Goal: Task Accomplishment & Management: Manage account settings

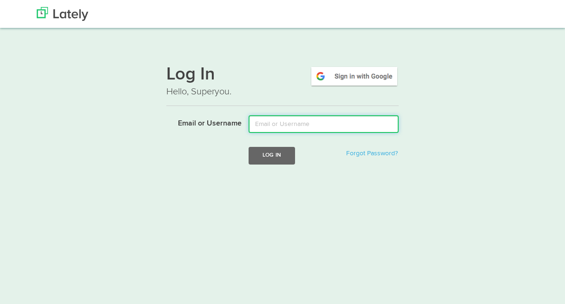
click at [285, 126] on input "Email or Username" at bounding box center [324, 124] width 150 height 18
type input "lynn@lynnabatejohnson.com"
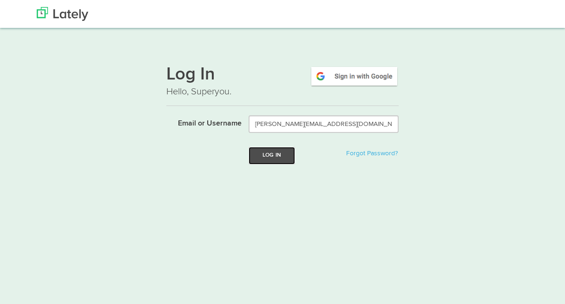
click at [270, 154] on button "Log In" at bounding box center [272, 155] width 46 height 17
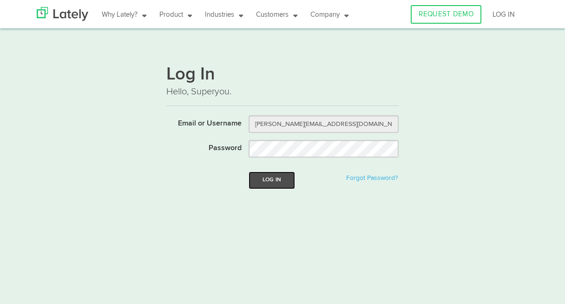
click at [271, 184] on button "Log In" at bounding box center [272, 180] width 46 height 17
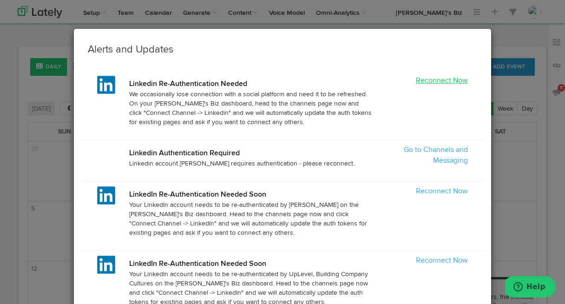
click at [439, 83] on link "Reconnect Now" at bounding box center [442, 80] width 52 height 7
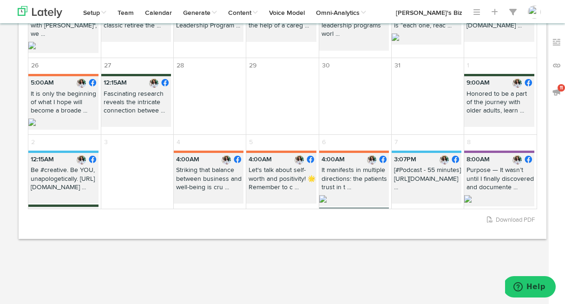
scroll to position [234, 0]
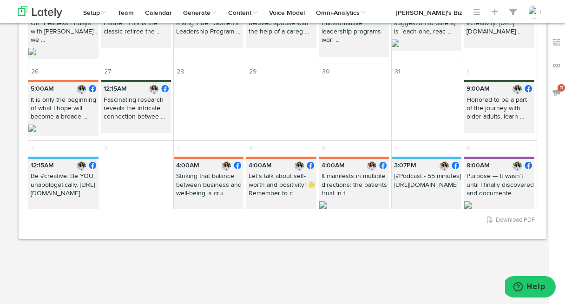
click at [497, 100] on p "Honored to be a part of the journey with older adults, learn ..." at bounding box center [499, 110] width 70 height 29
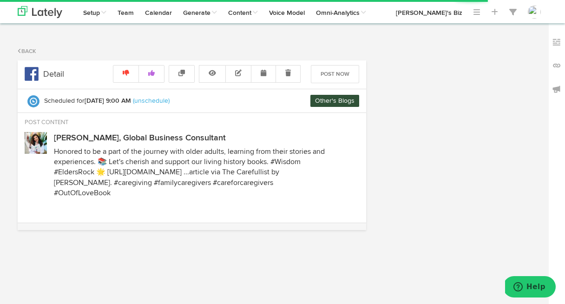
radio input "true"
select select "9"
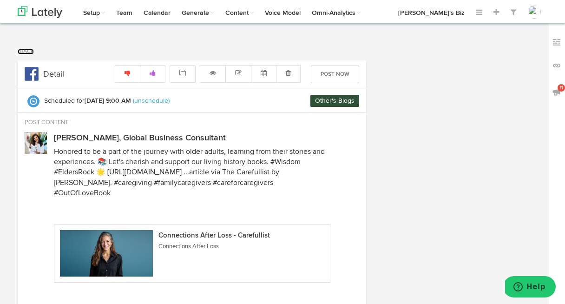
click at [27, 51] on link "Back" at bounding box center [26, 52] width 16 height 6
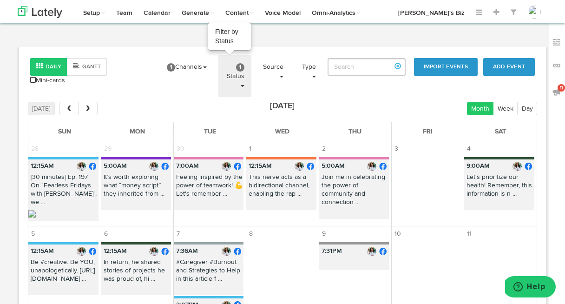
click at [245, 67] on span "1" at bounding box center [240, 67] width 8 height 8
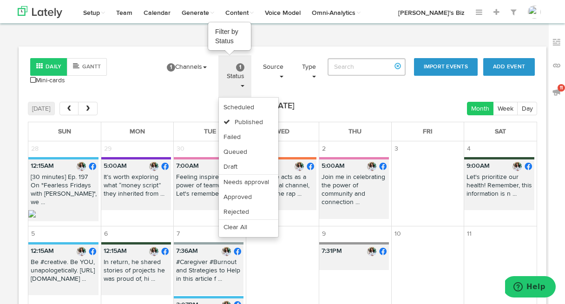
click at [245, 67] on span "1" at bounding box center [240, 67] width 8 height 8
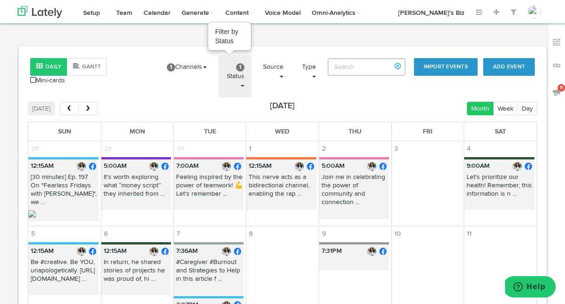
click at [243, 65] on link "1 Status" at bounding box center [235, 76] width 33 height 42
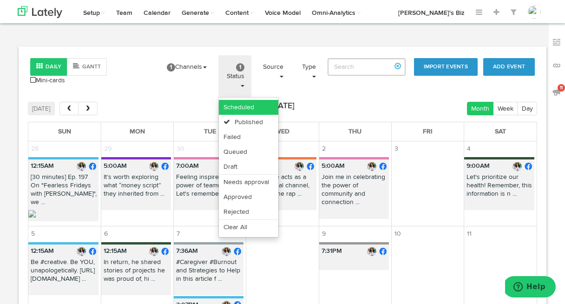
click at [243, 104] on link "Scheduled" at bounding box center [249, 107] width 60 height 15
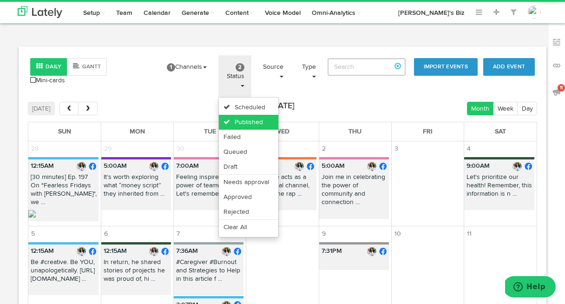
click at [249, 120] on link "Published" at bounding box center [249, 122] width 60 height 15
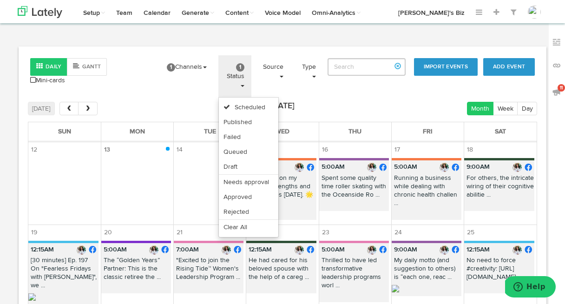
scroll to position [126, 0]
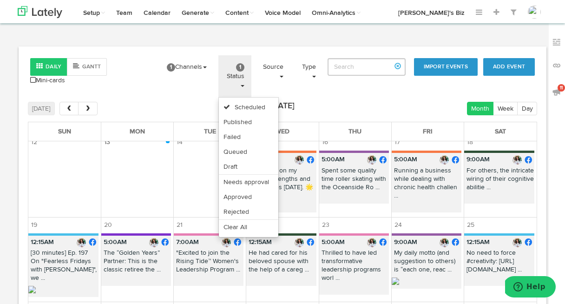
click at [350, 183] on p "Spent some quality time roller skating with the Oceanside Ro ..." at bounding box center [354, 180] width 70 height 29
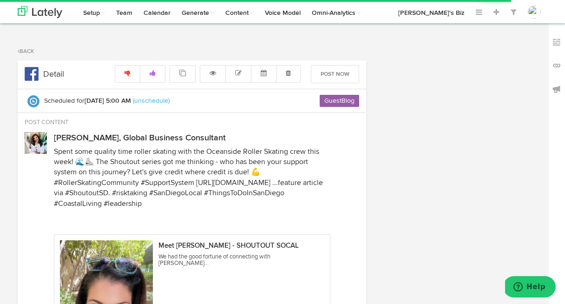
radio input "true"
select select "5"
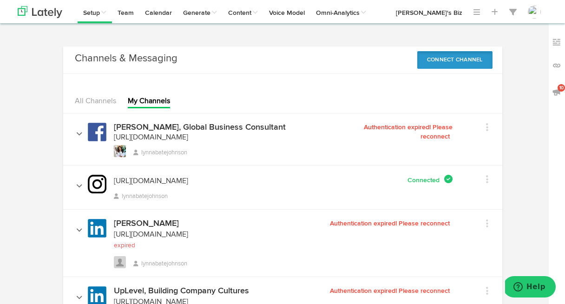
click at [459, 56] on button "Connect Channel" at bounding box center [455, 60] width 75 height 18
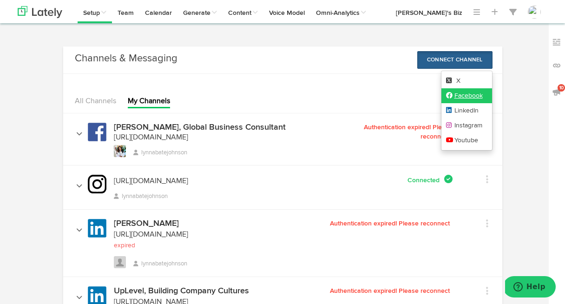
click at [458, 94] on link "Facebook" at bounding box center [467, 95] width 51 height 15
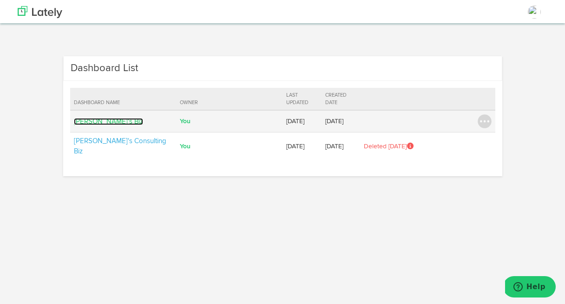
click at [99, 119] on link "[PERSON_NAME]'s Biz" at bounding box center [108, 121] width 69 height 7
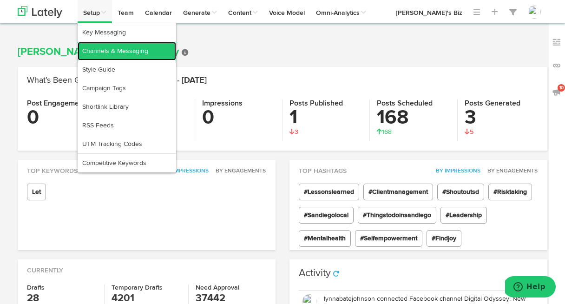
click at [94, 47] on link "Channels & Messaging" at bounding box center [127, 51] width 99 height 19
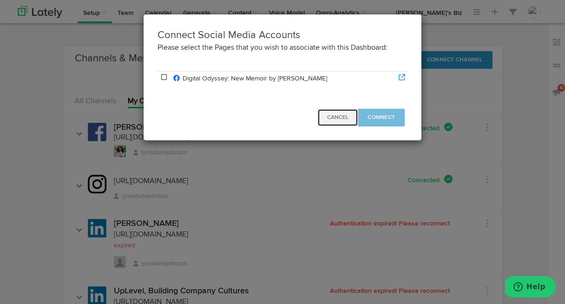
click at [332, 116] on span "Cancel" at bounding box center [337, 118] width 21 height 6
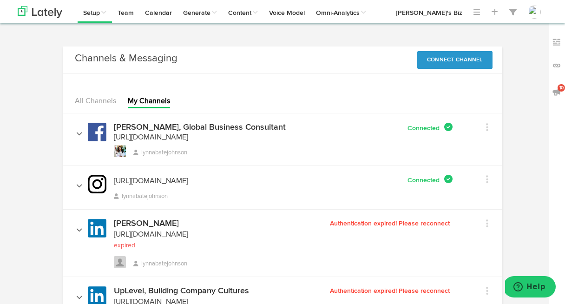
click at [392, 222] on span "Authentication expired! Please reconnect" at bounding box center [391, 223] width 123 height 7
click at [446, 61] on button "Connect Channel" at bounding box center [455, 60] width 75 height 18
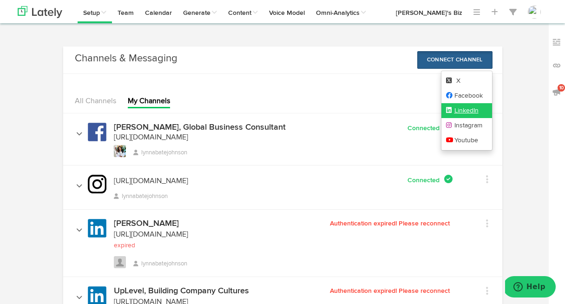
click at [447, 106] on link "LinkedIn" at bounding box center [467, 110] width 51 height 15
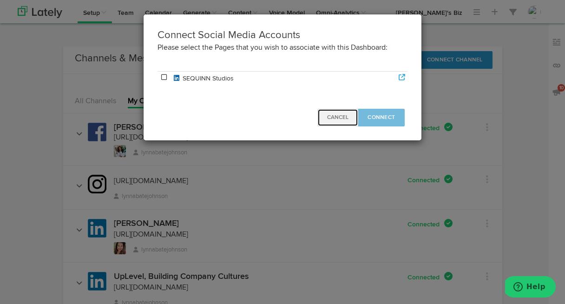
click at [335, 119] on span "Cancel" at bounding box center [337, 118] width 21 height 6
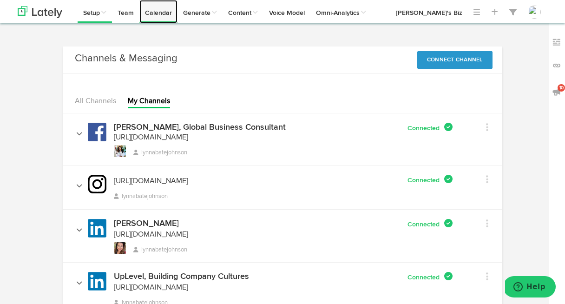
click at [159, 15] on link "Calendar" at bounding box center [158, 11] width 38 height 23
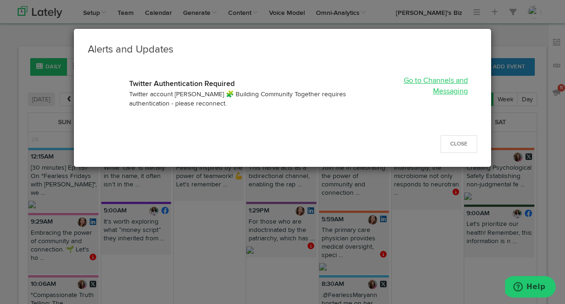
click at [446, 84] on link "Go to Channels and Messaging" at bounding box center [436, 86] width 64 height 18
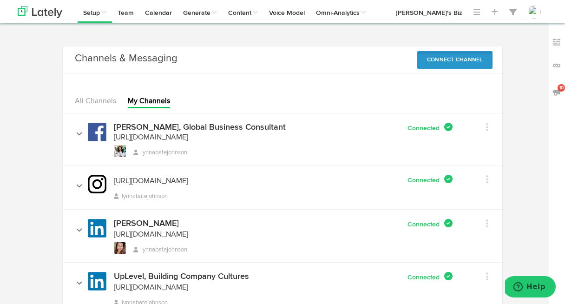
click at [467, 54] on button "Connect Channel" at bounding box center [455, 60] width 75 height 18
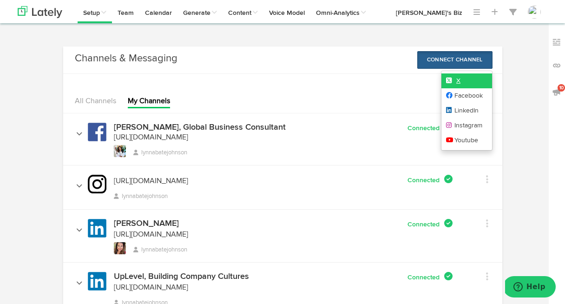
click at [460, 76] on link "X" at bounding box center [467, 80] width 51 height 15
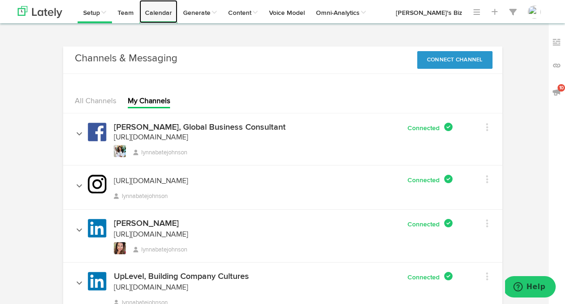
click at [170, 13] on link "Calendar" at bounding box center [158, 11] width 38 height 23
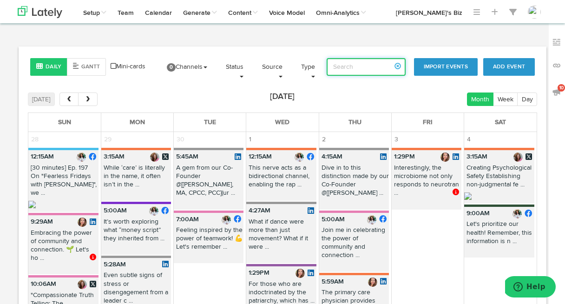
click at [345, 70] on input "search" at bounding box center [366, 67] width 79 height 18
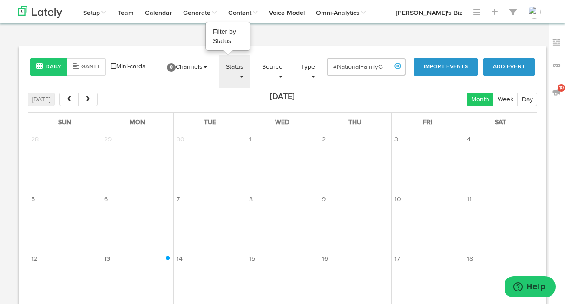
click at [239, 69] on link "Status" at bounding box center [235, 71] width 32 height 33
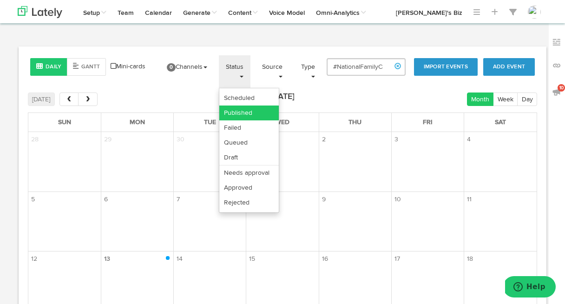
click at [242, 108] on link "Published" at bounding box center [249, 113] width 60 height 15
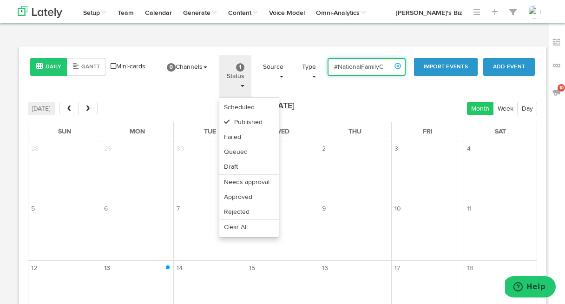
click at [368, 66] on input "#NationalFamilyCaregiversMonth" at bounding box center [367, 67] width 78 height 18
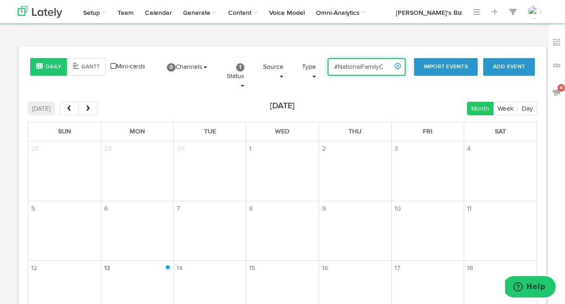
click at [369, 66] on input "#NationalFamilyCaregiversMonth" at bounding box center [367, 67] width 78 height 18
click at [348, 66] on input "#NationalFamilyCaregiversMonth" at bounding box center [367, 67] width 78 height 18
click at [379, 68] on input "#InternationalFamilyCaregiversMonth" at bounding box center [367, 67] width 78 height 18
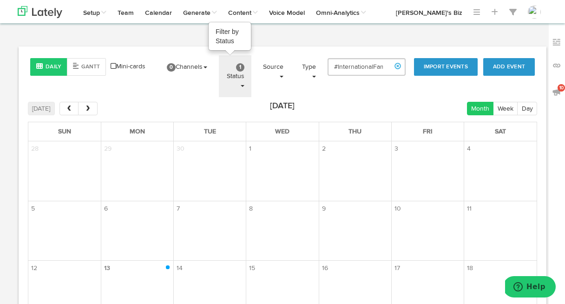
click at [245, 66] on span "1" at bounding box center [240, 67] width 8 height 8
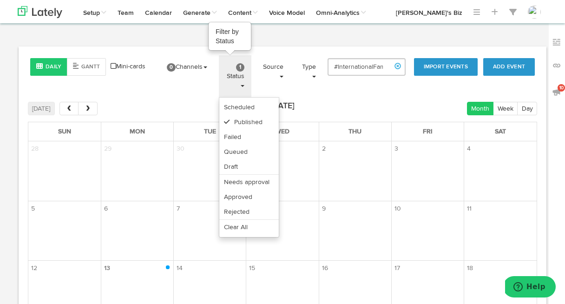
click at [238, 66] on link "1 Status" at bounding box center [235, 76] width 33 height 42
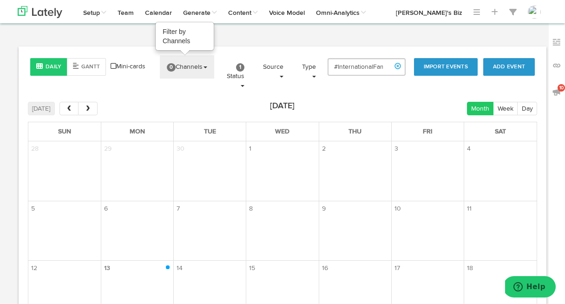
click at [194, 64] on link "0 Channels" at bounding box center [187, 66] width 54 height 23
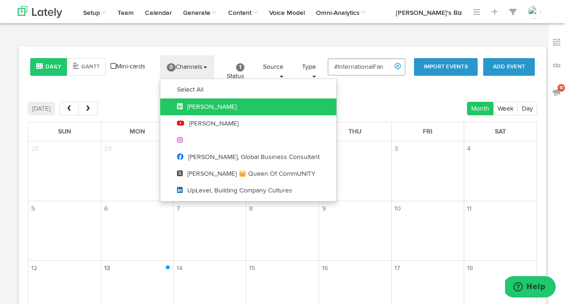
click at [194, 105] on span "[PERSON_NAME]" at bounding box center [207, 107] width 60 height 7
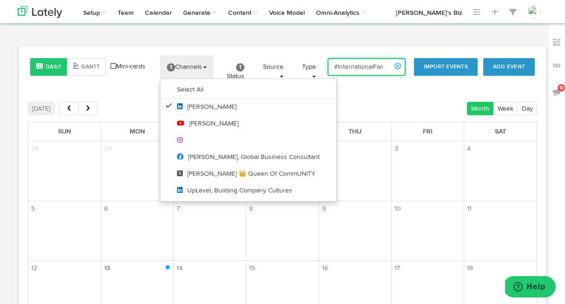
click at [368, 64] on input "#InternationalFamilyCaregiversMonth" at bounding box center [367, 67] width 78 height 18
click at [381, 66] on input "#InternationalFamilyCaregiversMonth" at bounding box center [367, 67] width 78 height 18
drag, startPoint x: 380, startPoint y: 66, endPoint x: 344, endPoint y: 66, distance: 36.7
click at [344, 66] on input "#InternationalFamilyCaregiversMonth" at bounding box center [367, 67] width 78 height 18
click at [372, 69] on input "#FamilyCaregiversMonth" at bounding box center [367, 67] width 78 height 18
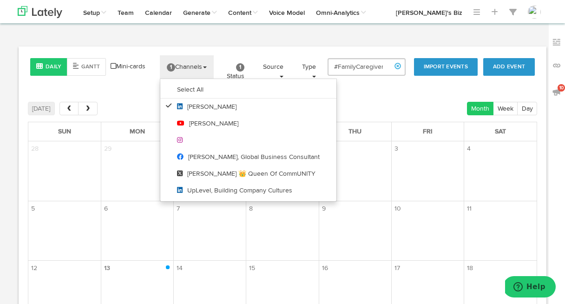
click at [145, 62] on div "Daily [PERSON_NAME] Mini-cards" at bounding box center [88, 67] width 130 height 18
click at [247, 48] on div "Daily [PERSON_NAME] Mini-cards Add Event Import Events 1 Channels Select All [P…" at bounding box center [283, 207] width 528 height 323
click at [181, 62] on link "1 Channels" at bounding box center [187, 66] width 54 height 23
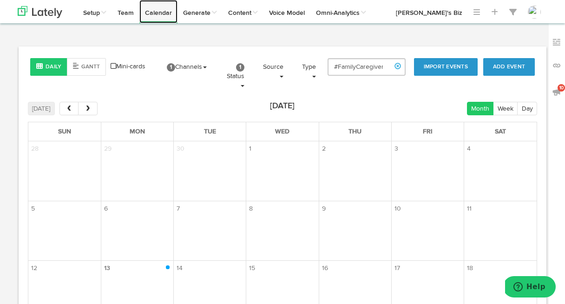
click at [155, 11] on link "Calendar" at bounding box center [158, 11] width 38 height 23
click at [269, 32] on body "Channels Create Generate Pipeline Team Basic Analytics (limited on mobile) Dash…" at bounding box center [282, 222] width 565 height 444
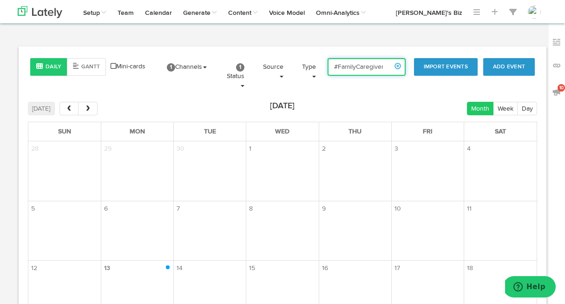
click at [345, 68] on input "#FamilyCaregiversMonth" at bounding box center [367, 67] width 78 height 18
click at [358, 68] on input "#FamilyCaregiversMonth" at bounding box center [367, 67] width 78 height 18
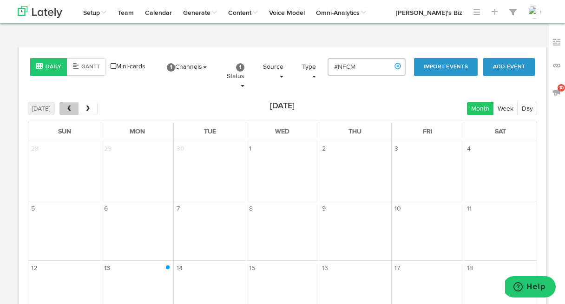
click at [65, 110] on span "prev" at bounding box center [69, 109] width 8 height 7
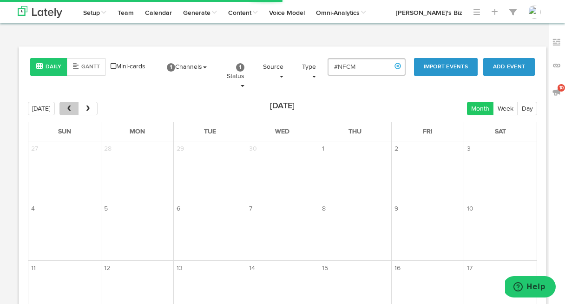
click at [65, 110] on span "prev" at bounding box center [69, 109] width 8 height 7
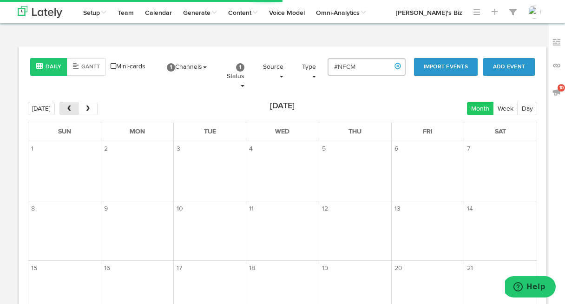
click at [65, 110] on span "prev" at bounding box center [69, 109] width 8 height 7
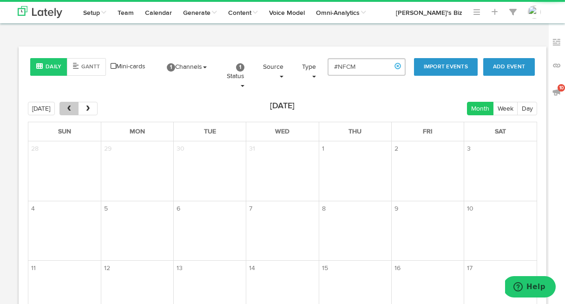
click at [65, 110] on span "prev" at bounding box center [69, 109] width 8 height 7
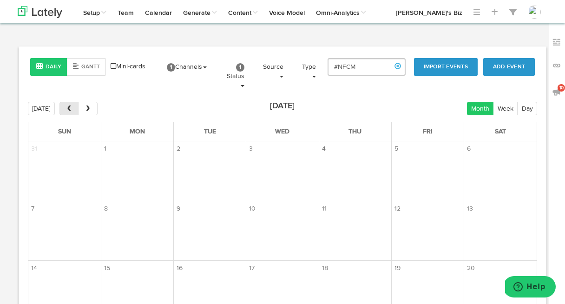
click at [65, 110] on span "prev" at bounding box center [69, 109] width 8 height 7
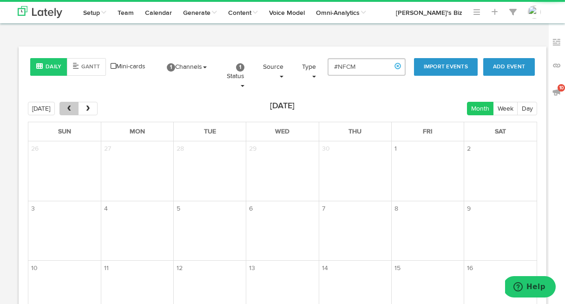
click at [65, 110] on span "prev" at bounding box center [69, 109] width 8 height 7
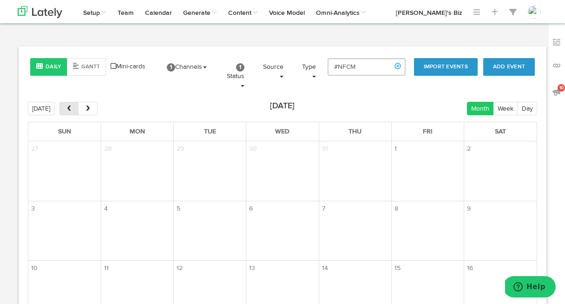
click at [65, 110] on span "prev" at bounding box center [69, 109] width 8 height 7
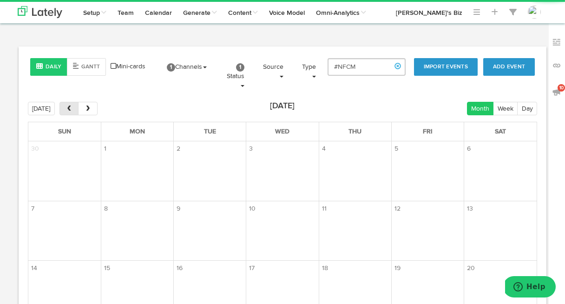
click at [65, 110] on span "prev" at bounding box center [69, 109] width 8 height 7
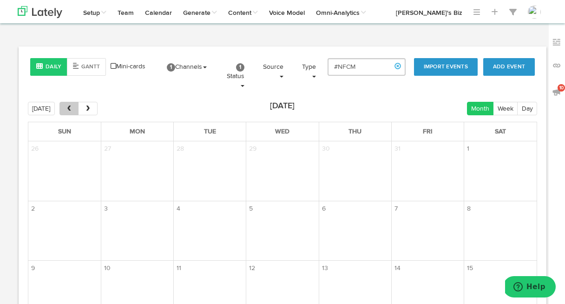
click at [65, 110] on span "prev" at bounding box center [69, 109] width 8 height 7
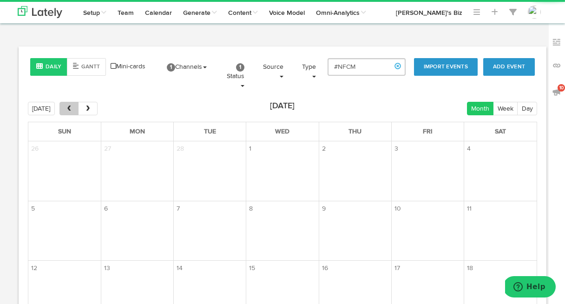
click at [65, 110] on span "prev" at bounding box center [69, 109] width 8 height 7
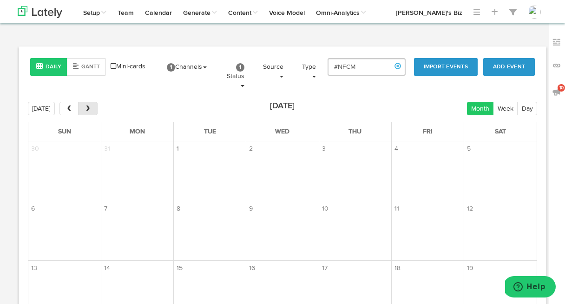
click at [90, 108] on span "next" at bounding box center [88, 109] width 8 height 7
click at [365, 67] on input "#NFCM" at bounding box center [367, 67] width 78 height 18
type input "#NATIONALFAMILYCAREGIVERSMONTH"
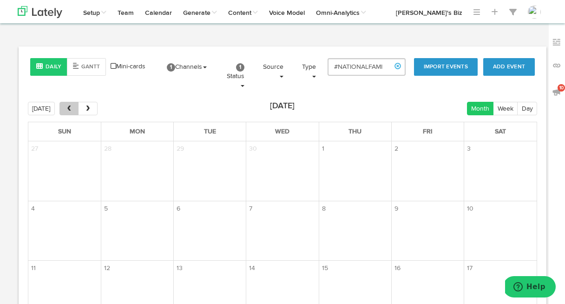
click at [70, 108] on span "prev" at bounding box center [69, 109] width 8 height 7
click at [88, 106] on span "next" at bounding box center [88, 109] width 8 height 7
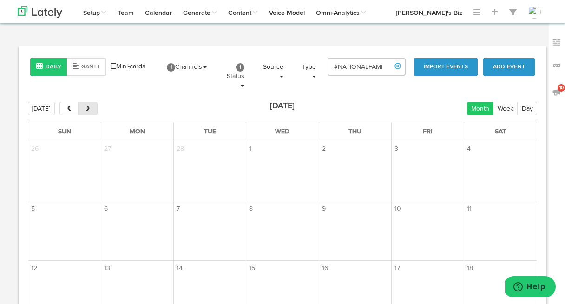
click at [88, 106] on span "next" at bounding box center [88, 109] width 8 height 7
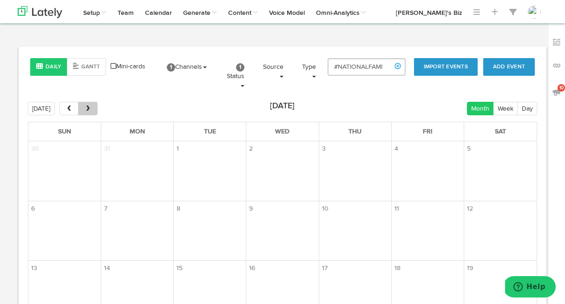
click at [88, 106] on span "next" at bounding box center [88, 109] width 8 height 7
click at [94, 66] on button "Gantt" at bounding box center [86, 67] width 39 height 18
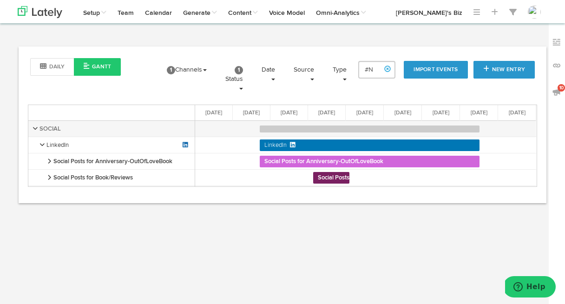
click at [276, 160] on b "Social Posts for Anniversary-OutOfLoveBook" at bounding box center [324, 162] width 119 height 6
click at [277, 160] on b "Social Posts for Anniversary-OutOfLoveBook" at bounding box center [324, 162] width 119 height 6
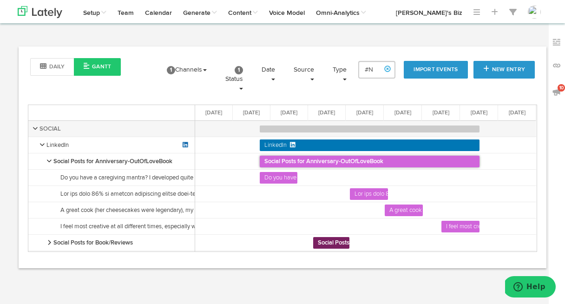
click at [123, 173] on div "Do you have a caregiving mantra? I developed quite a few over the years in my e…" at bounding box center [140, 178] width 161 height 16
click at [119, 175] on div "Do you have a caregiving mantra? I developed quite a few over the years in my e…" at bounding box center [140, 178] width 161 height 16
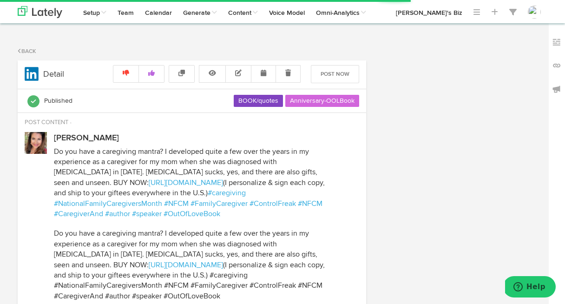
select select "5"
select select "14"
select select "PM"
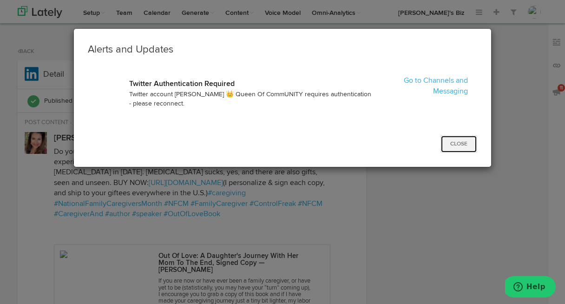
click at [457, 142] on button "Close" at bounding box center [459, 144] width 37 height 18
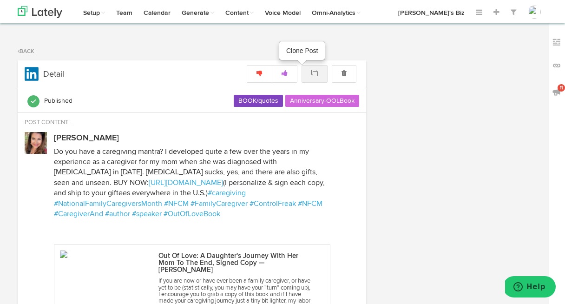
click at [313, 74] on icon at bounding box center [315, 73] width 7 height 7
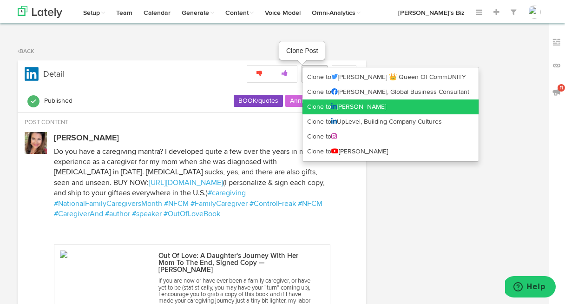
click at [318, 105] on link "Clone to [PERSON_NAME]" at bounding box center [391, 106] width 176 height 15
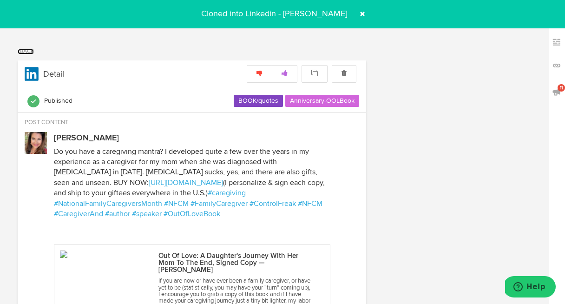
click at [20, 52] on link "Back" at bounding box center [26, 52] width 16 height 6
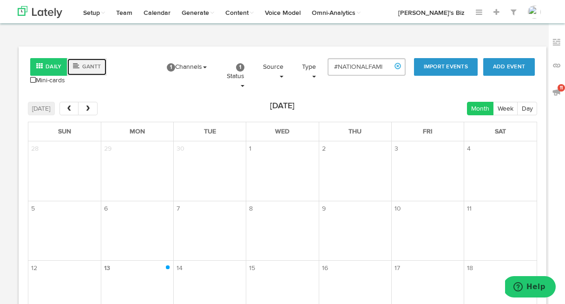
click at [86, 66] on button "Gantt" at bounding box center [87, 67] width 40 height 18
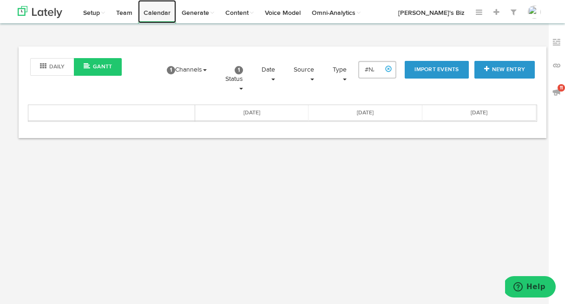
click at [158, 13] on link "Calendar" at bounding box center [157, 11] width 38 height 23
click at [388, 66] on link at bounding box center [389, 69] width 16 height 16
click at [512, 14] on span at bounding box center [514, 11] width 6 height 7
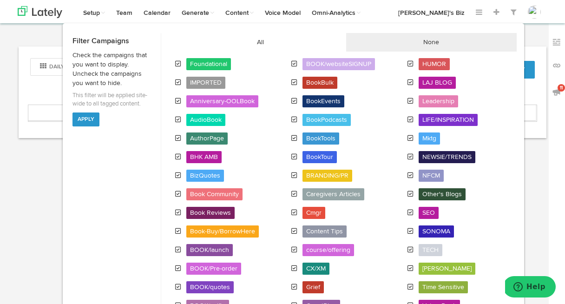
click at [427, 42] on span "None" at bounding box center [431, 42] width 171 height 19
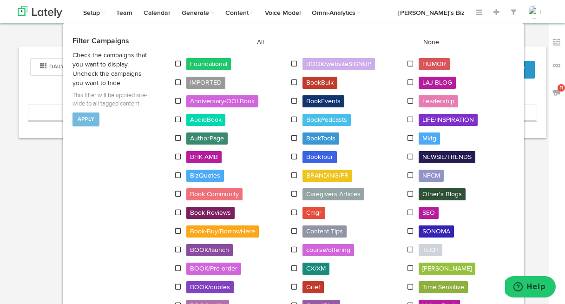
click at [179, 98] on span at bounding box center [178, 101] width 6 height 7
click at [85, 113] on button "Apply" at bounding box center [86, 120] width 27 height 14
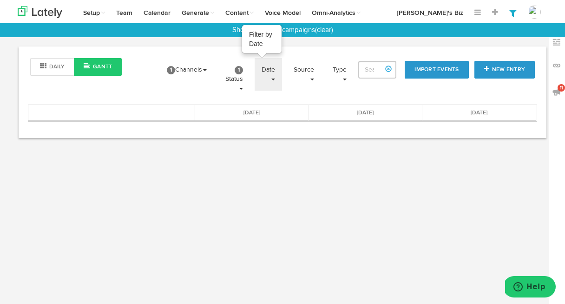
click at [270, 70] on link "Date" at bounding box center [268, 74] width 27 height 33
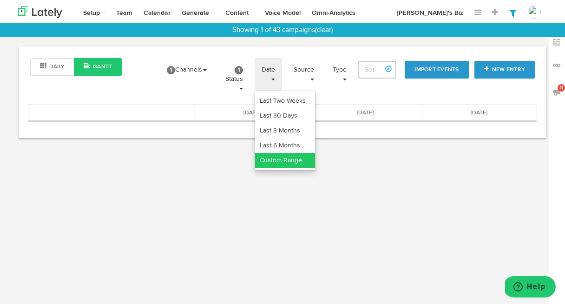
click at [279, 157] on link "Custom Range" at bounding box center [285, 160] width 60 height 15
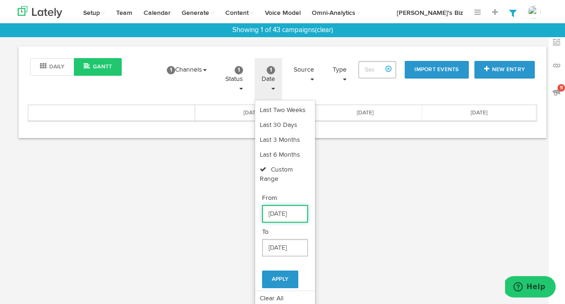
click at [285, 212] on input "[DATE]" at bounding box center [285, 214] width 46 height 18
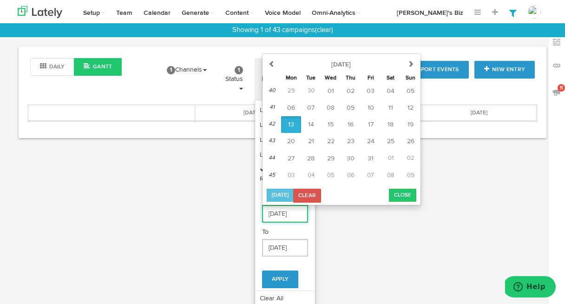
click at [287, 212] on input "[DATE]" at bounding box center [285, 214] width 46 height 18
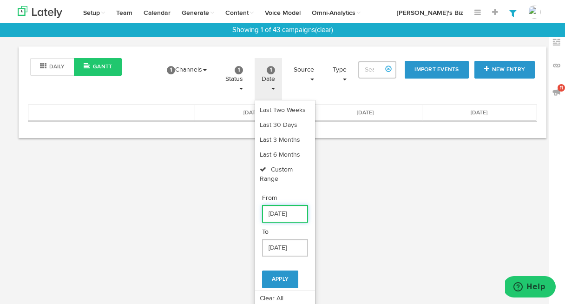
click at [305, 210] on input "[DATE]" at bounding box center [285, 214] width 46 height 18
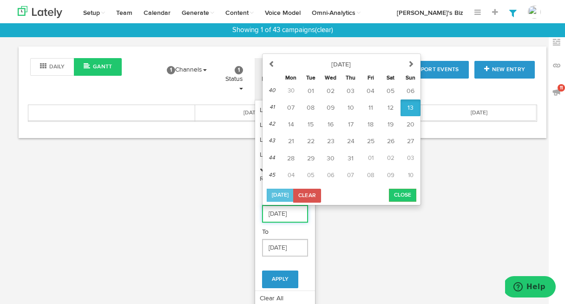
click at [301, 213] on input "[DATE]" at bounding box center [285, 214] width 46 height 18
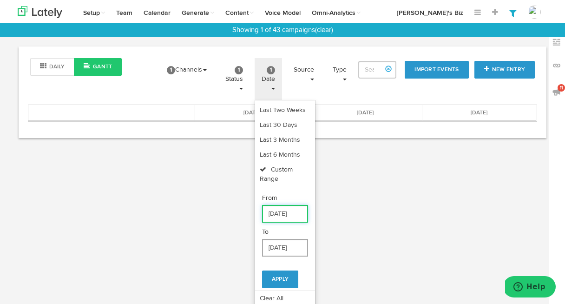
type input "[DATE]"
click at [285, 249] on input "[DATE]" at bounding box center [285, 248] width 46 height 18
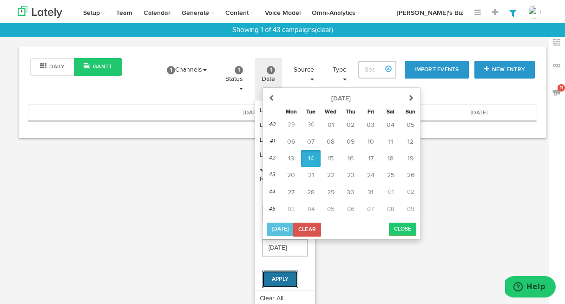
click at [285, 278] on button "Apply" at bounding box center [280, 280] width 36 height 18
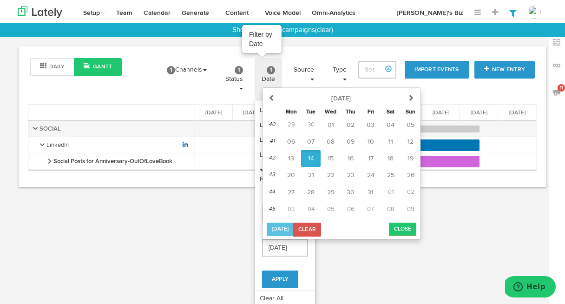
click at [273, 62] on link "1 Date" at bounding box center [268, 79] width 27 height 42
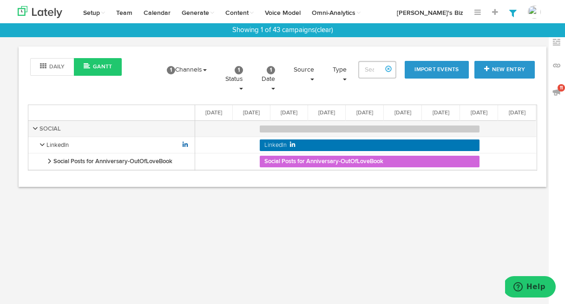
click at [51, 162] on div "Social Posts for Anniversary-OutOfLoveBook" at bounding box center [49, 161] width 8 height 16
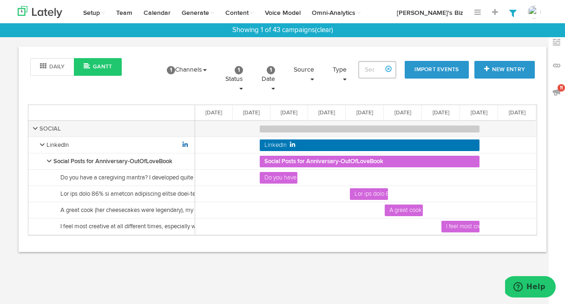
click at [81, 194] on div at bounding box center [140, 194] width 161 height 16
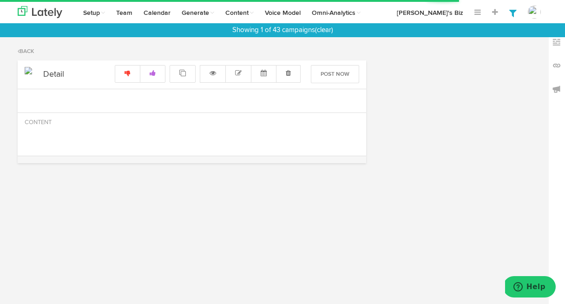
radio input "true"
select select "2"
select select "44"
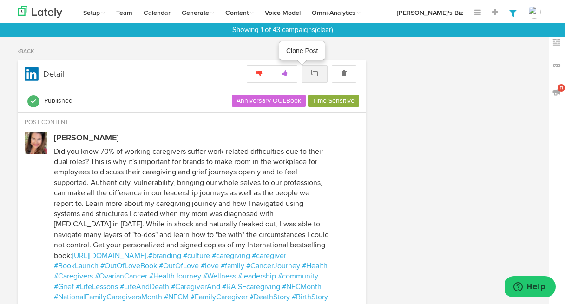
click at [317, 70] on icon at bounding box center [315, 73] width 7 height 7
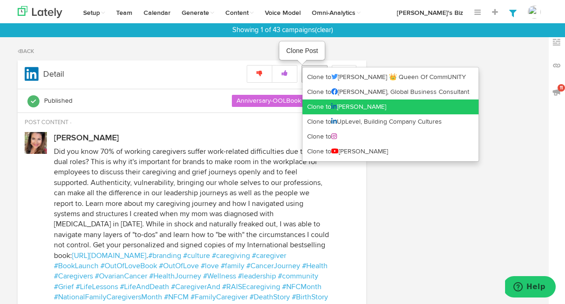
click at [324, 104] on link "Clone to [PERSON_NAME]" at bounding box center [391, 106] width 176 height 15
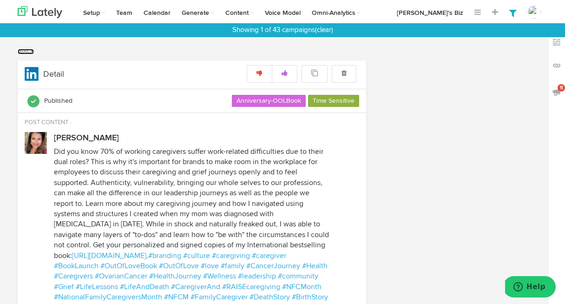
click at [33, 49] on link "Back" at bounding box center [26, 52] width 16 height 6
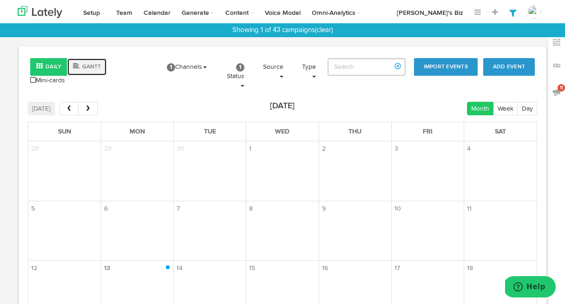
click at [90, 65] on button "Gantt" at bounding box center [87, 67] width 40 height 18
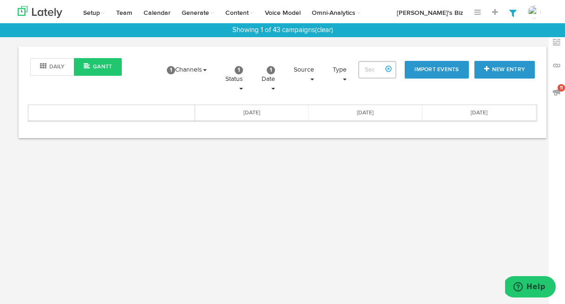
click at [256, 112] on div "[DATE]" at bounding box center [251, 113] width 113 height 16
click at [387, 68] on link at bounding box center [389, 69] width 16 height 16
click at [305, 28] on div "Showing 1 of 43 campaigns (clear)" at bounding box center [282, 30] width 565 height 14
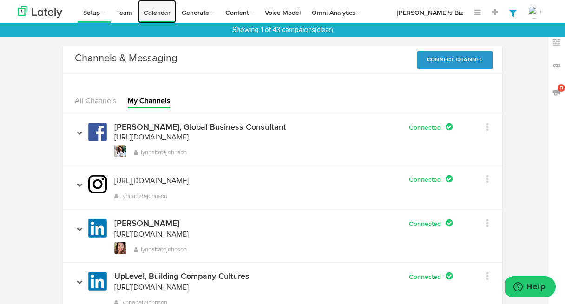
click at [159, 9] on link "Calendar" at bounding box center [157, 11] width 38 height 23
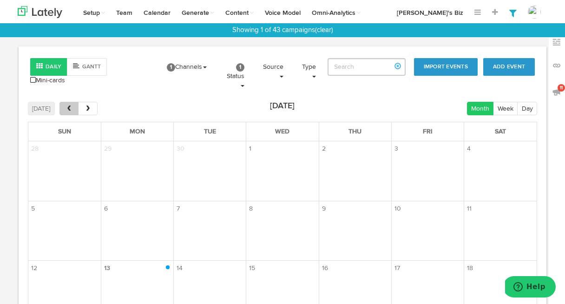
click at [71, 106] on span "prev" at bounding box center [69, 109] width 8 height 7
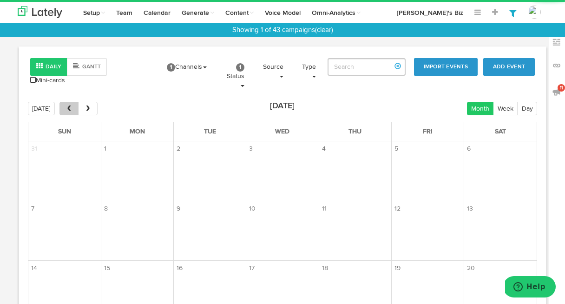
click at [71, 106] on span "prev" at bounding box center [69, 109] width 8 height 7
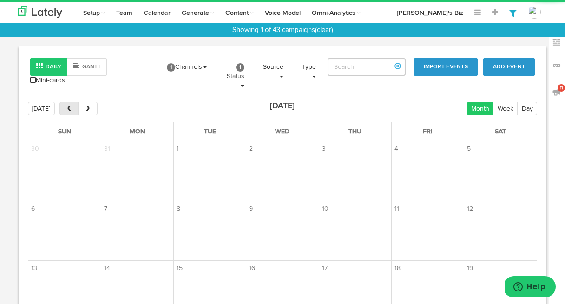
click at [71, 106] on span "prev" at bounding box center [69, 109] width 8 height 7
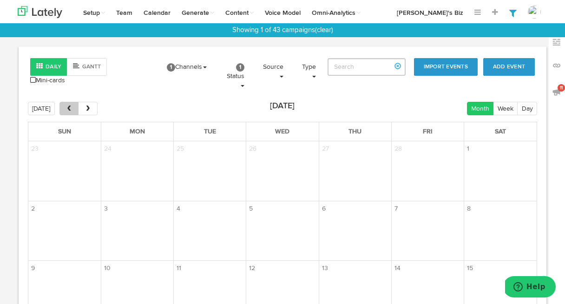
click at [71, 106] on span "prev" at bounding box center [69, 109] width 8 height 7
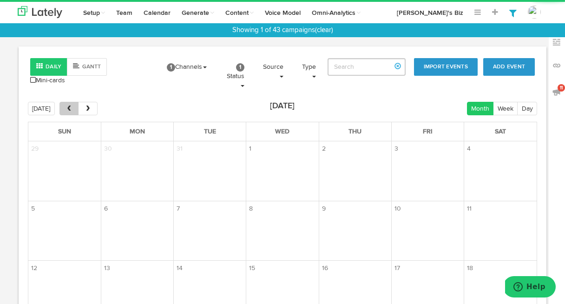
click at [71, 106] on span "prev" at bounding box center [69, 109] width 8 height 7
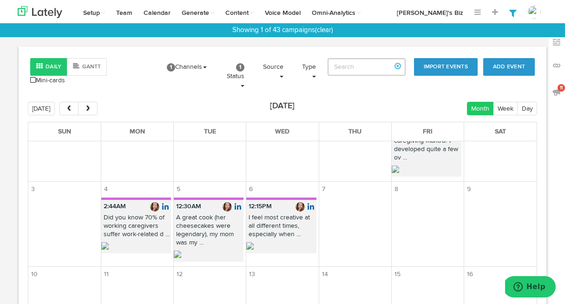
scroll to position [46, 0]
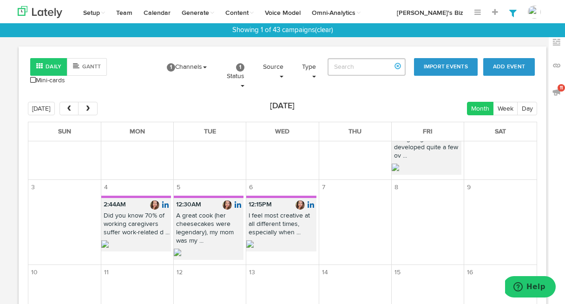
click at [196, 222] on p "A great cook (her cheesecakes were legendary), my mom was my ..." at bounding box center [209, 231] width 70 height 38
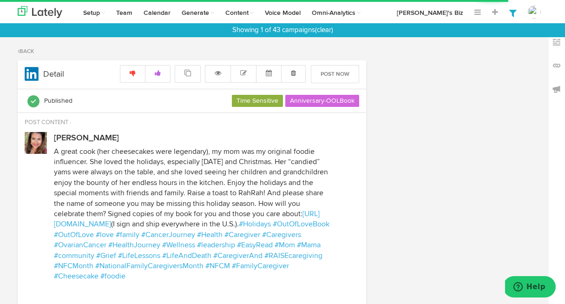
radio input "true"
select select "12"
select select "30"
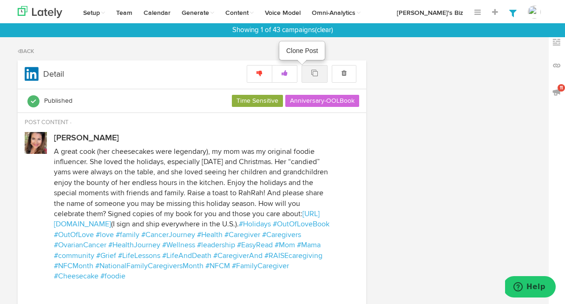
click at [317, 73] on icon at bounding box center [315, 73] width 7 height 7
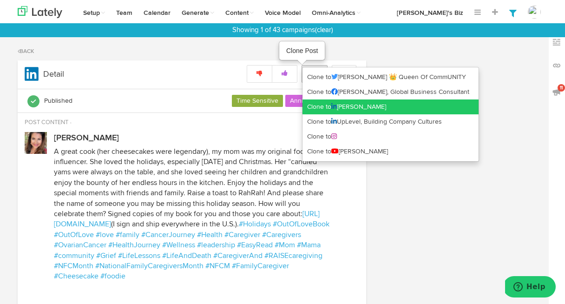
click at [322, 105] on link "Clone to [PERSON_NAME]" at bounding box center [391, 106] width 176 height 15
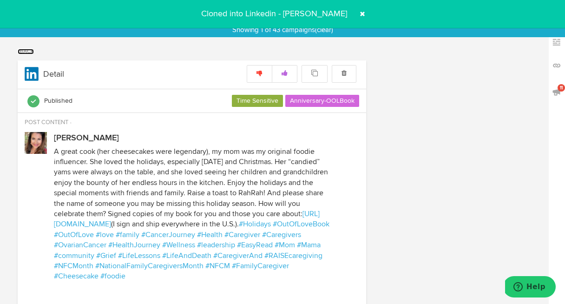
click at [24, 50] on link "Back" at bounding box center [26, 52] width 16 height 6
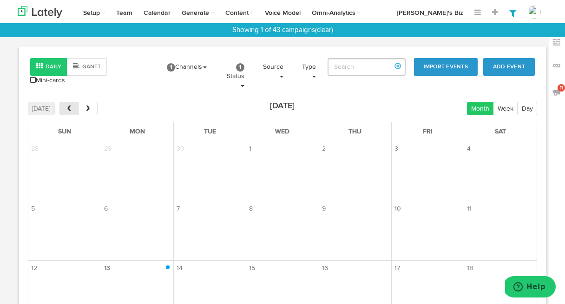
click at [66, 108] on span "prev" at bounding box center [69, 109] width 8 height 7
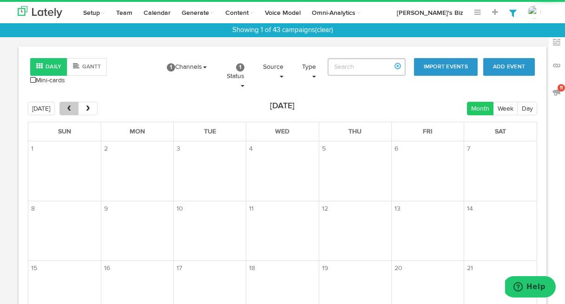
click at [66, 108] on span "prev" at bounding box center [69, 109] width 8 height 7
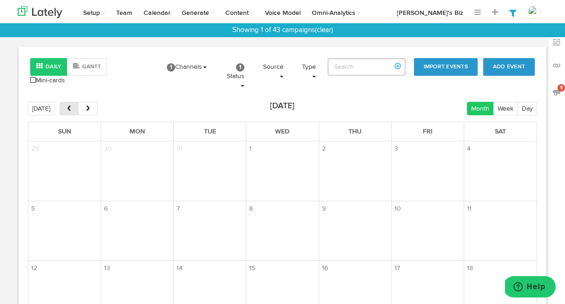
click at [66, 108] on span "prev" at bounding box center [69, 109] width 8 height 7
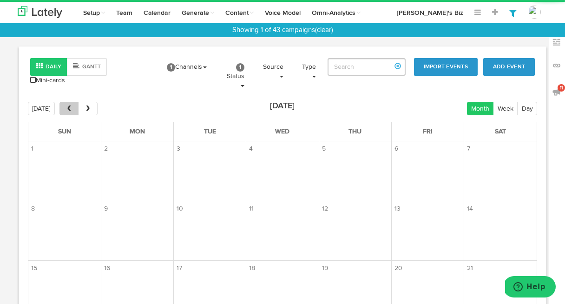
click at [66, 108] on span "prev" at bounding box center [69, 109] width 8 height 7
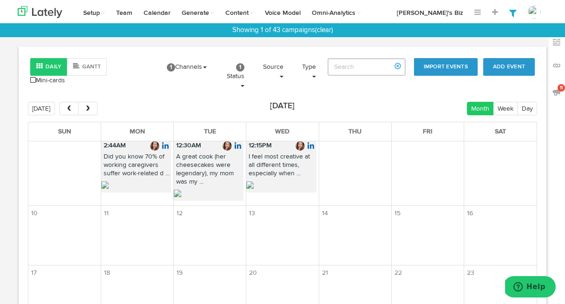
scroll to position [109, 0]
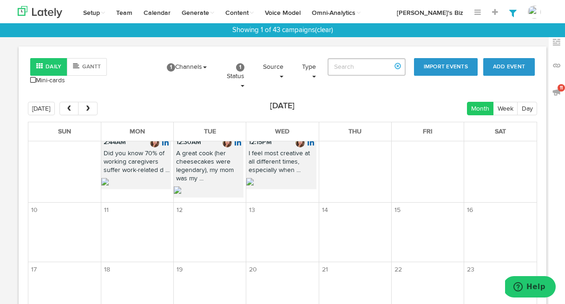
click at [274, 166] on p "I feel most creative at all different times, especially when ..." at bounding box center [281, 163] width 70 height 29
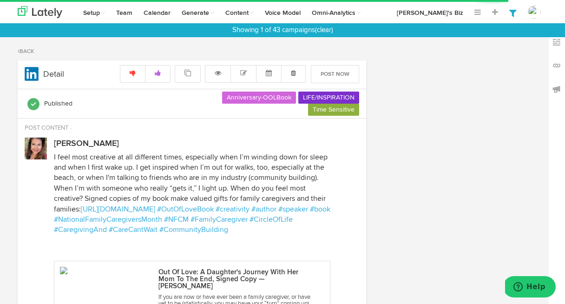
radio input "true"
select select "12"
select select "15"
select select "PM"
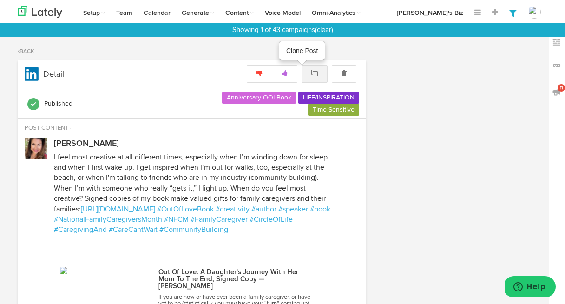
click at [316, 73] on icon at bounding box center [315, 73] width 7 height 7
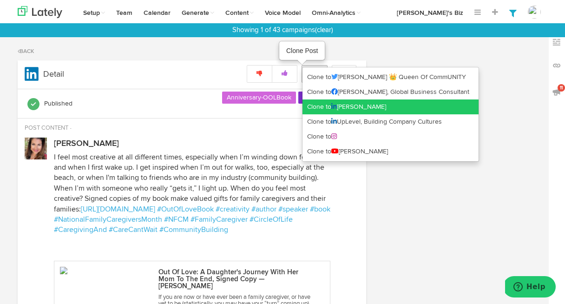
click at [318, 101] on link "Clone to [PERSON_NAME]" at bounding box center [391, 106] width 176 height 15
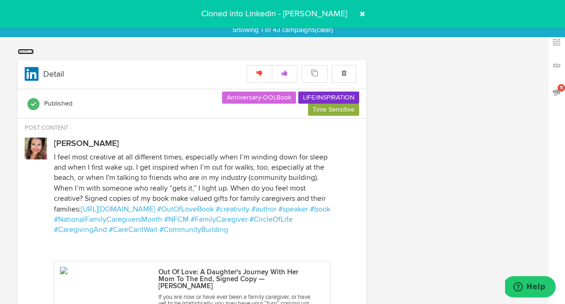
click at [30, 51] on link "Back" at bounding box center [26, 52] width 16 height 6
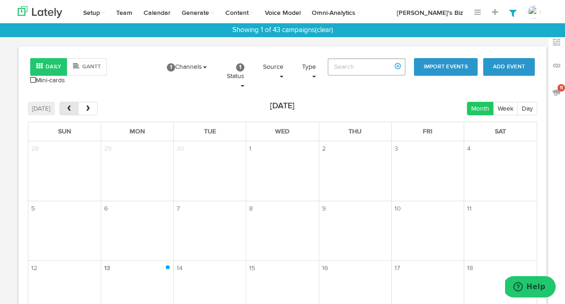
click at [70, 108] on span "prev" at bounding box center [69, 109] width 8 height 7
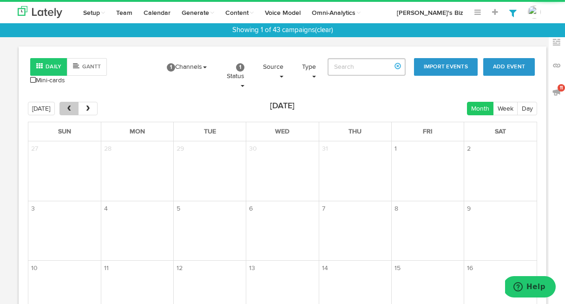
click at [70, 108] on span "prev" at bounding box center [69, 109] width 8 height 7
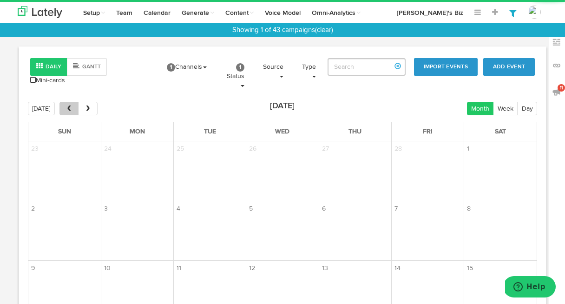
click at [70, 108] on span "prev" at bounding box center [69, 109] width 8 height 7
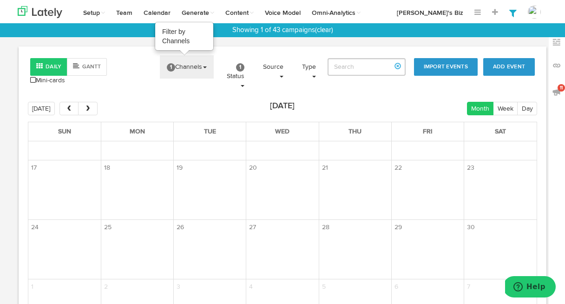
click at [197, 67] on link "1 Channels" at bounding box center [187, 66] width 54 height 23
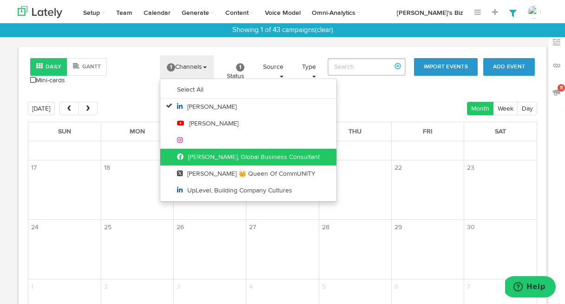
click at [192, 157] on span "[PERSON_NAME], Global Business Consultant" at bounding box center [248, 157] width 143 height 7
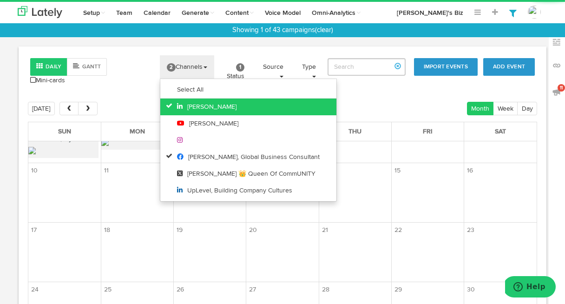
click at [192, 109] on span "[PERSON_NAME]" at bounding box center [207, 107] width 60 height 7
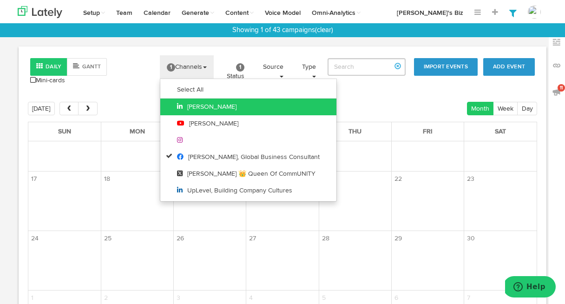
scroll to position [199, 0]
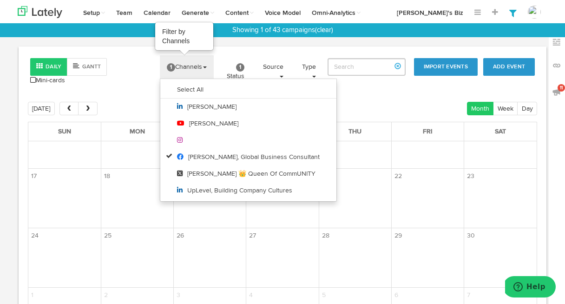
click at [189, 62] on link "1 Channels" at bounding box center [187, 66] width 54 height 23
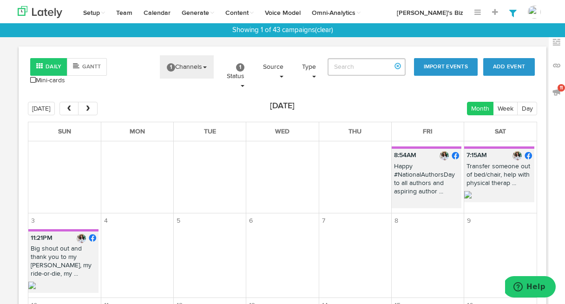
scroll to position [21, 0]
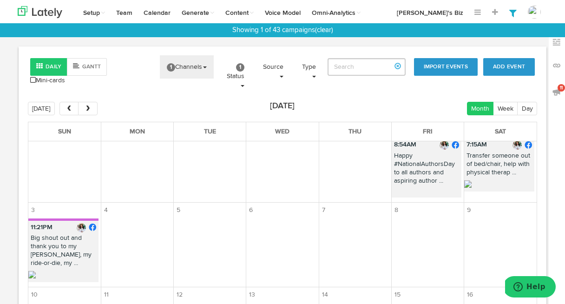
click at [67, 246] on p "Big shout out and thank you to my [PERSON_NAME], my ride-or-die, my ..." at bounding box center [63, 253] width 70 height 38
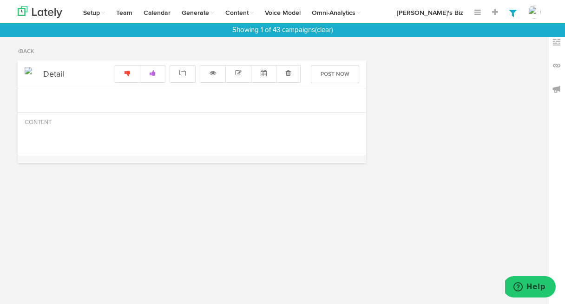
radio input "true"
select select "11"
select select "21"
select select "PM"
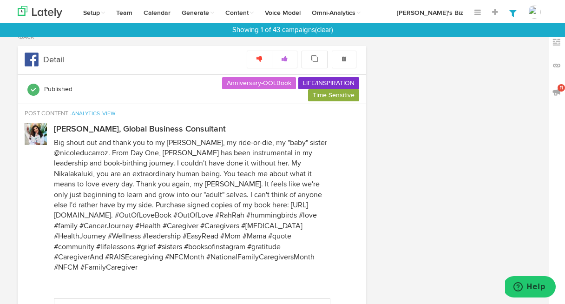
scroll to position [23, 0]
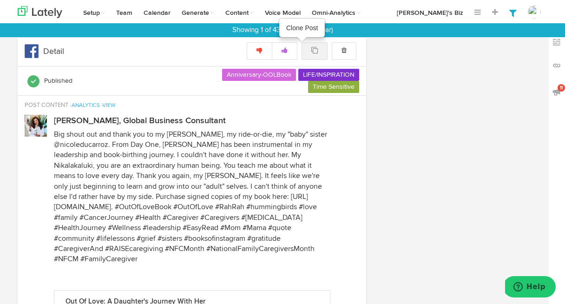
click at [315, 50] on icon at bounding box center [315, 50] width 7 height 7
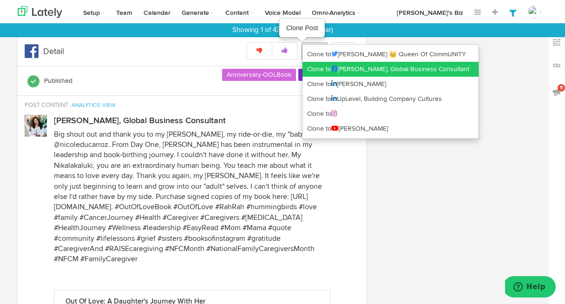
click at [319, 66] on link "Clone to [PERSON_NAME], Global Business Consultant" at bounding box center [391, 69] width 176 height 15
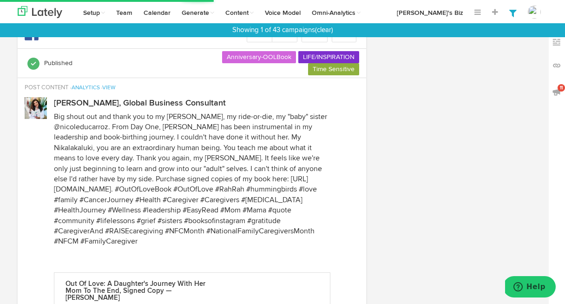
scroll to position [0, 0]
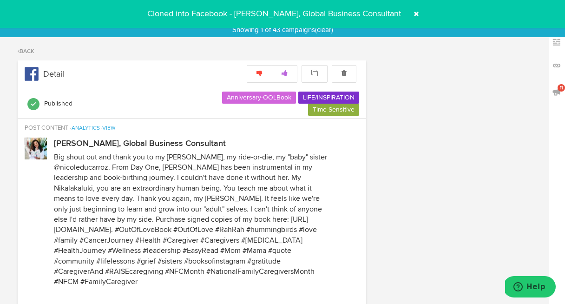
click at [26, 48] on div "Back" at bounding box center [283, 50] width 544 height 9
click at [24, 50] on link "Back" at bounding box center [26, 52] width 16 height 6
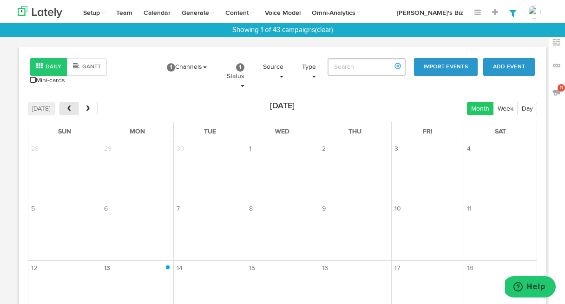
click at [71, 106] on span "prev" at bounding box center [69, 109] width 8 height 7
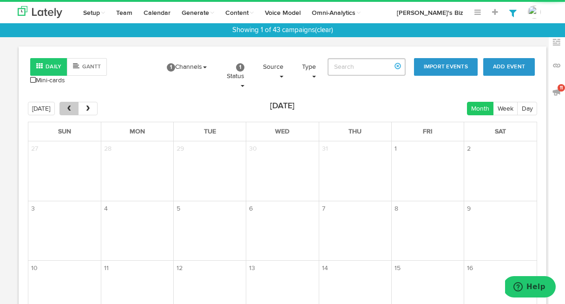
click at [71, 106] on span "prev" at bounding box center [69, 109] width 8 height 7
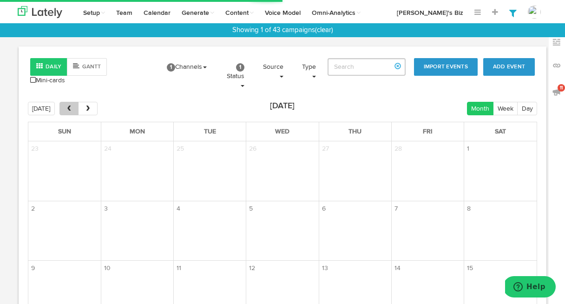
click at [71, 106] on span "prev" at bounding box center [69, 109] width 8 height 7
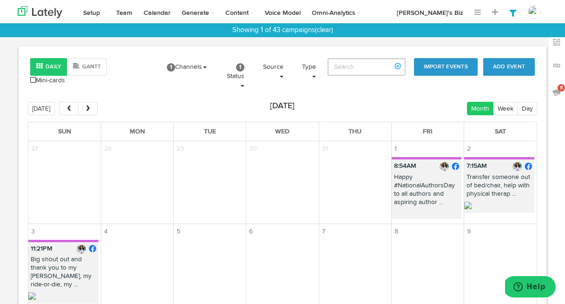
click at [431, 188] on p "Happy #NationalAuthorsDay to all authors and aspiring author ..." at bounding box center [427, 192] width 70 height 38
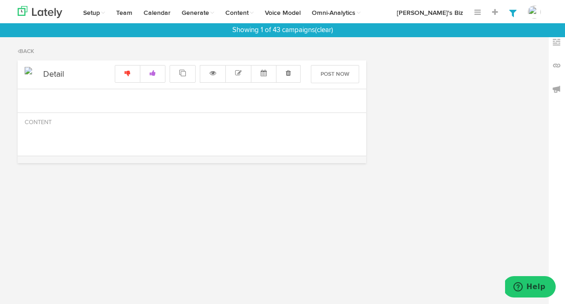
radio input "true"
select select "8"
select select "54"
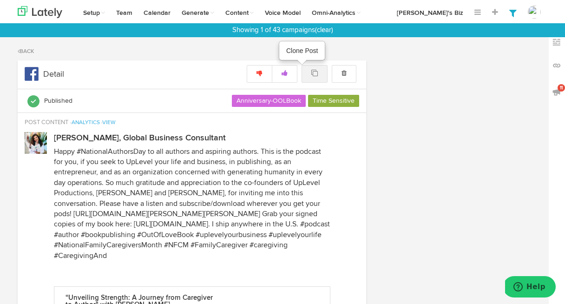
click at [316, 71] on icon at bounding box center [315, 73] width 7 height 7
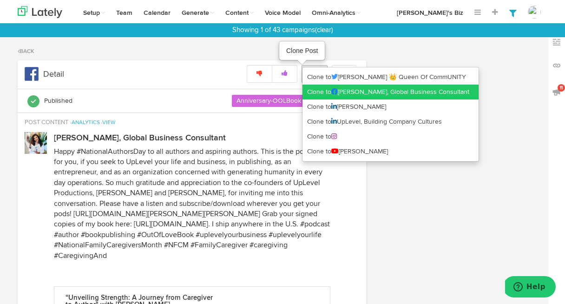
click at [318, 88] on link "Clone to [PERSON_NAME], Global Business Consultant" at bounding box center [391, 92] width 176 height 15
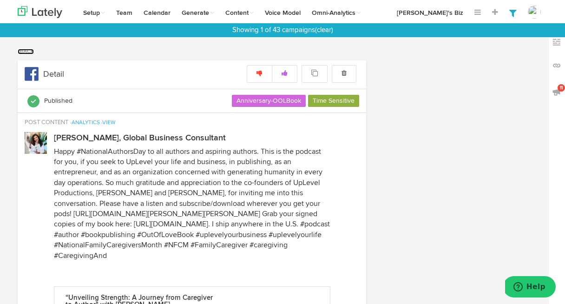
click at [23, 49] on link "Back" at bounding box center [26, 52] width 16 height 6
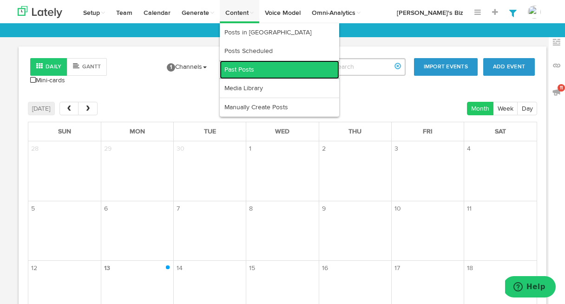
click at [237, 66] on link "Past Posts" at bounding box center [279, 69] width 119 height 19
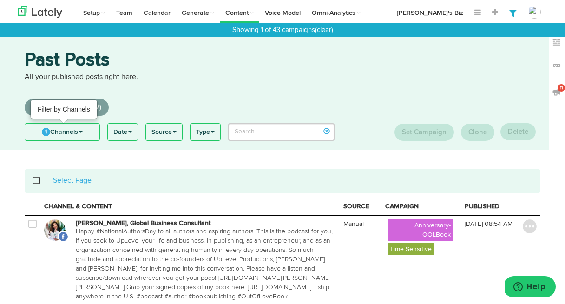
click at [73, 129] on link "1 Channels" at bounding box center [62, 132] width 74 height 17
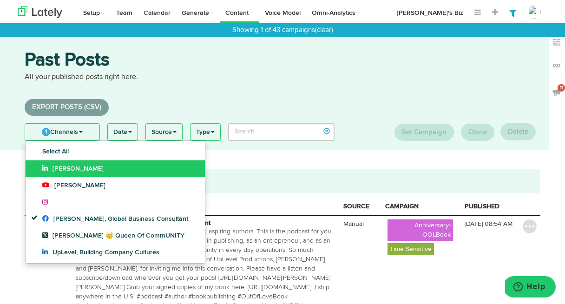
click at [75, 167] on span "[PERSON_NAME]" at bounding box center [72, 169] width 61 height 7
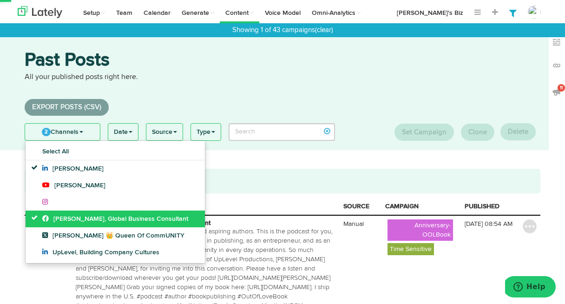
click at [66, 212] on link "[PERSON_NAME], Global Business Consultant" at bounding box center [115, 219] width 179 height 17
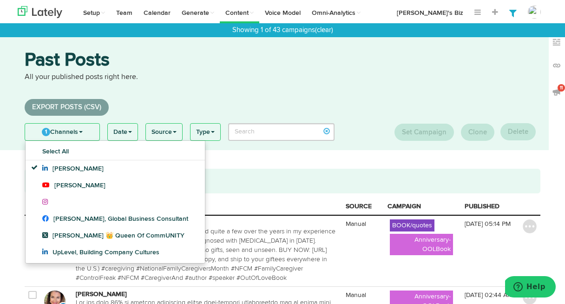
click at [75, 127] on link "1 Channels" at bounding box center [62, 132] width 74 height 17
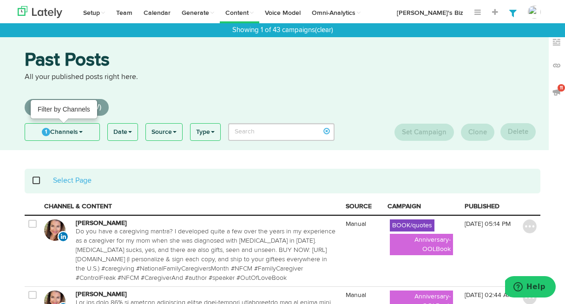
click at [79, 132] on link "1 Channels" at bounding box center [62, 132] width 74 height 17
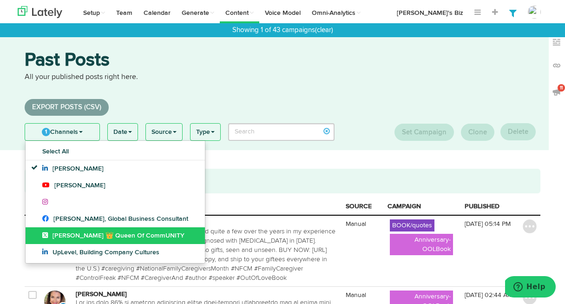
click at [58, 230] on link "[PERSON_NAME] 👑 Queen Of CommUNITY" at bounding box center [115, 235] width 179 height 17
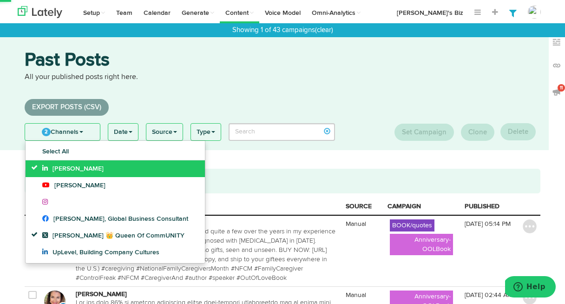
click at [64, 164] on link "[PERSON_NAME]" at bounding box center [115, 168] width 179 height 17
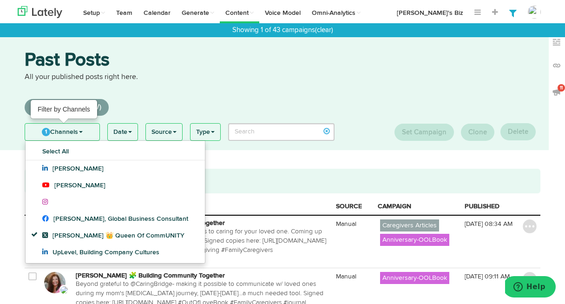
click at [72, 124] on link "1 Channels" at bounding box center [62, 132] width 74 height 17
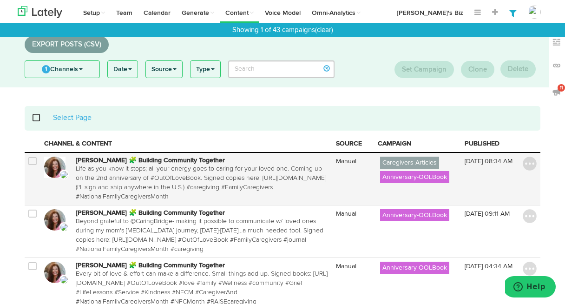
scroll to position [74, 0]
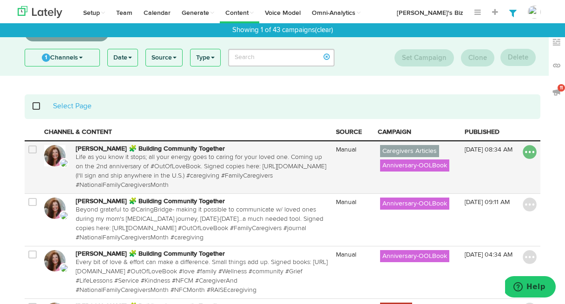
click at [530, 151] on img at bounding box center [530, 152] width 14 height 14
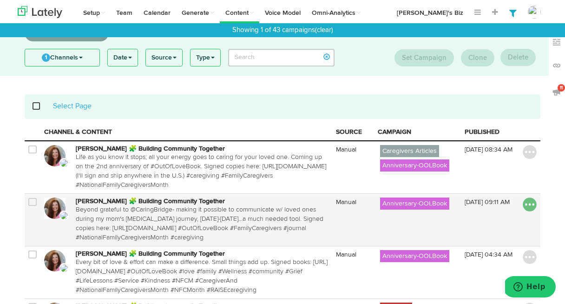
click at [531, 202] on img at bounding box center [530, 205] width 14 height 14
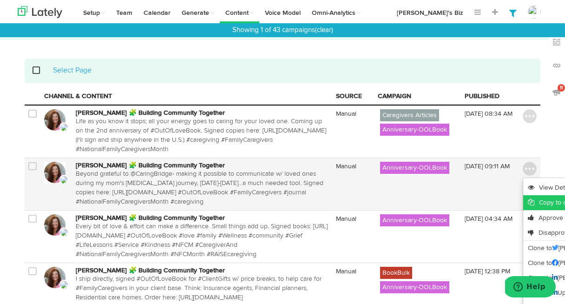
scroll to position [115, 0]
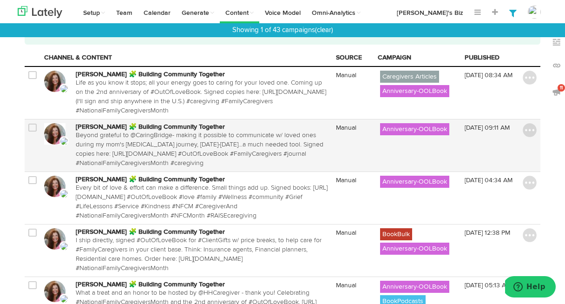
scroll to position [152, 0]
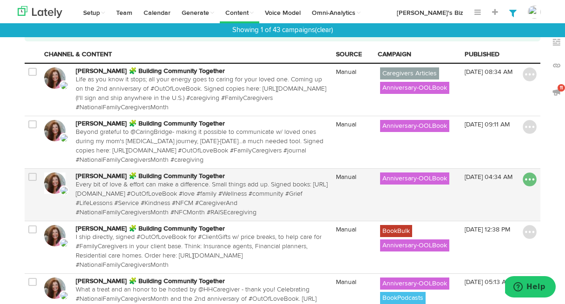
click at [532, 179] on img at bounding box center [530, 179] width 14 height 14
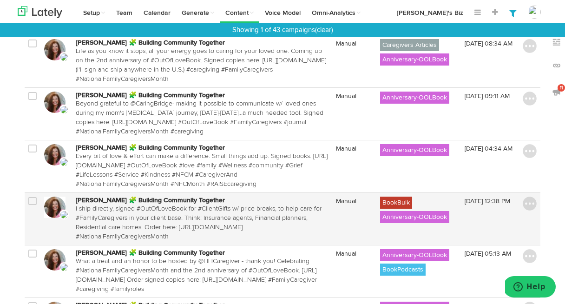
scroll to position [187, 0]
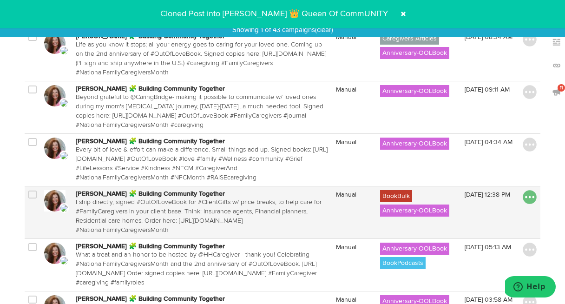
click at [531, 197] on img at bounding box center [530, 197] width 14 height 14
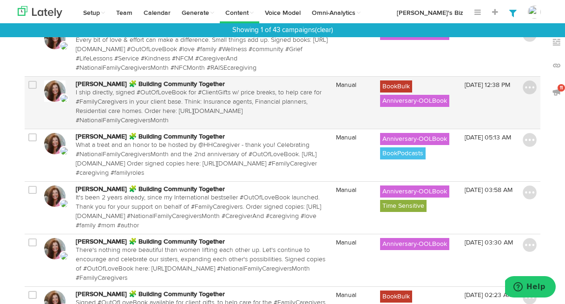
scroll to position [312, 0]
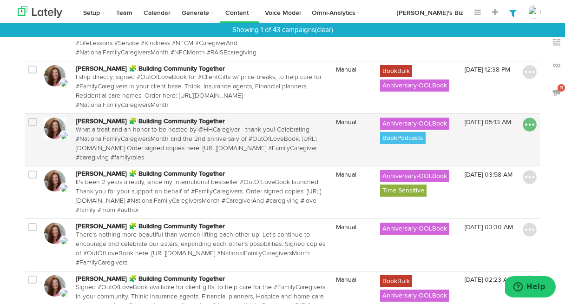
click at [528, 126] on img at bounding box center [530, 125] width 14 height 14
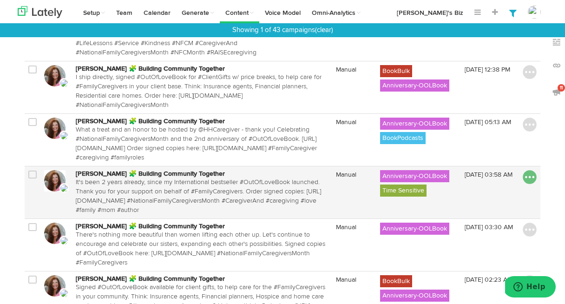
click at [528, 177] on img at bounding box center [530, 177] width 14 height 14
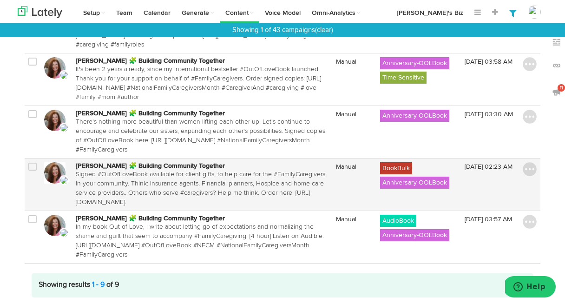
scroll to position [432, 0]
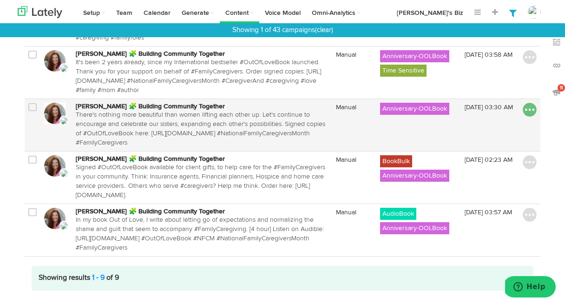
click at [530, 108] on img at bounding box center [530, 110] width 14 height 14
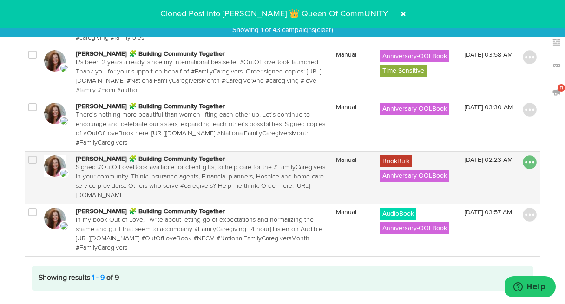
click at [530, 163] on img at bounding box center [530, 162] width 14 height 14
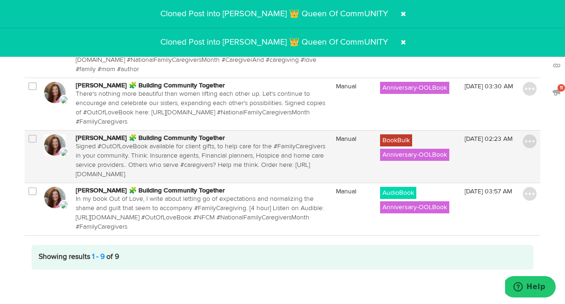
scroll to position [453, 0]
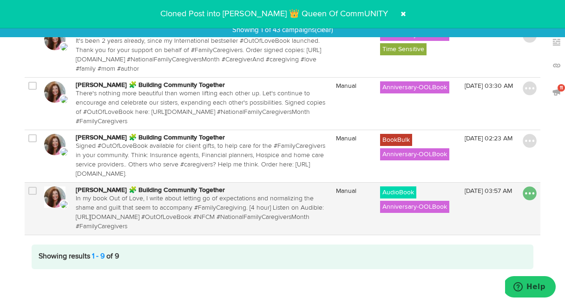
click at [531, 194] on img at bounding box center [530, 193] width 14 height 14
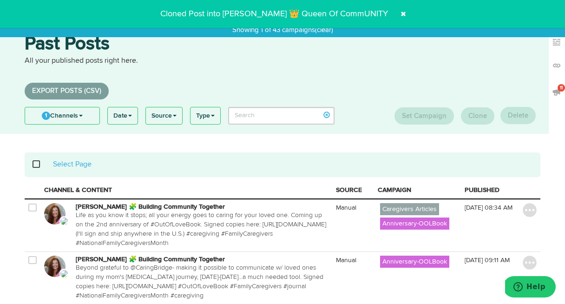
scroll to position [0, 0]
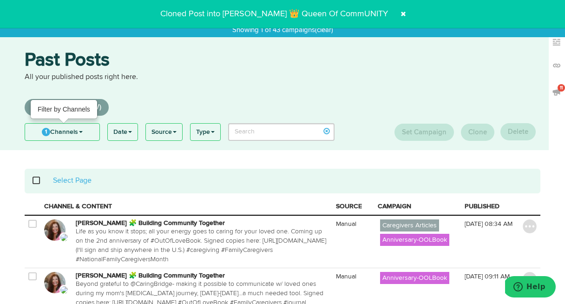
click at [74, 131] on link "1 Channels" at bounding box center [62, 132] width 74 height 17
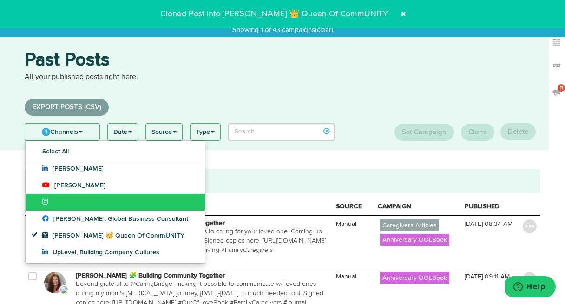
click at [70, 199] on link at bounding box center [115, 202] width 179 height 17
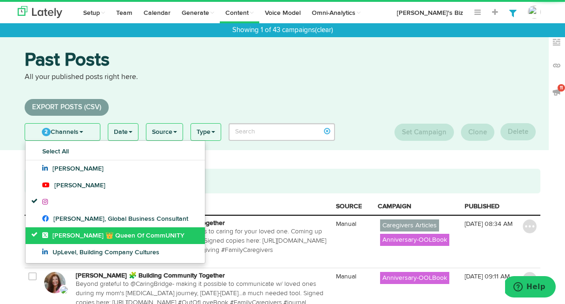
click at [46, 232] on icon at bounding box center [47, 235] width 10 height 7
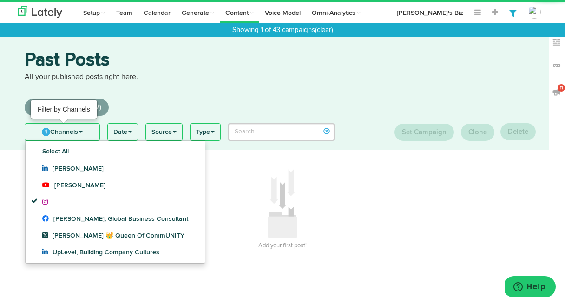
click at [67, 126] on link "1 Channels" at bounding box center [62, 132] width 74 height 17
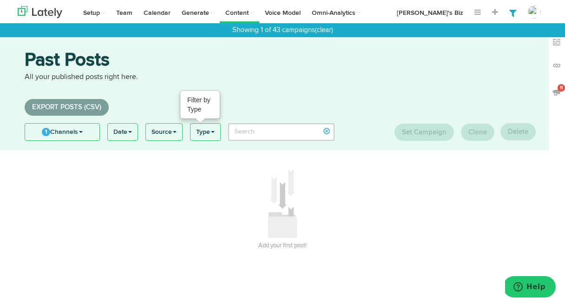
click at [212, 133] on link "Type" at bounding box center [206, 132] width 30 height 17
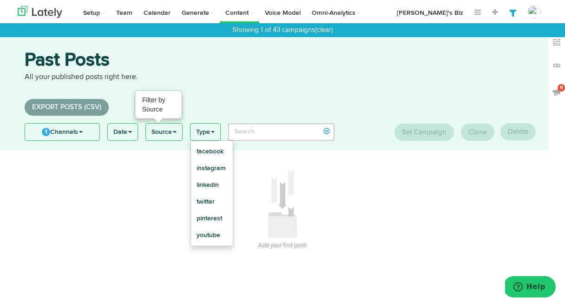
click at [169, 130] on link "Source" at bounding box center [164, 132] width 36 height 17
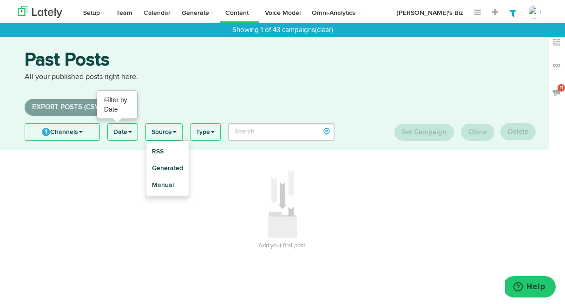
click at [127, 128] on link "Date" at bounding box center [123, 132] width 30 height 17
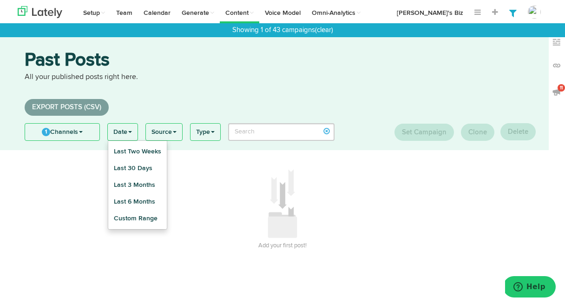
click at [159, 89] on div "Past Posts All your published posts right here." at bounding box center [283, 72] width 530 height 43
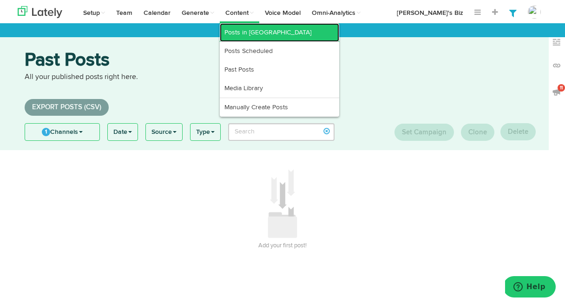
click at [237, 33] on link "Posts in [GEOGRAPHIC_DATA]" at bounding box center [279, 32] width 119 height 19
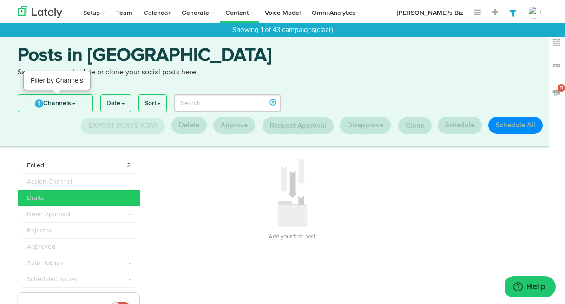
click at [66, 99] on link "1 Channels" at bounding box center [55, 103] width 74 height 17
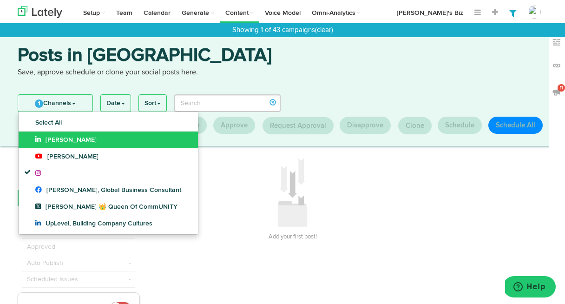
click at [63, 137] on span "[PERSON_NAME]" at bounding box center [65, 140] width 61 height 7
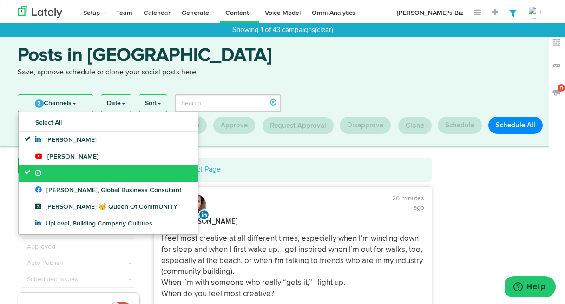
click at [41, 166] on link at bounding box center [108, 173] width 179 height 17
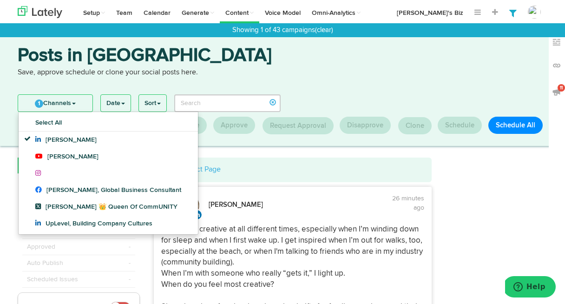
click at [253, 215] on div "[PERSON_NAME]" at bounding box center [225, 205] width 99 height 23
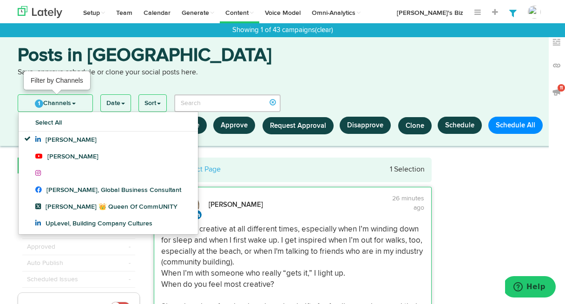
click at [72, 99] on link "1 Channels" at bounding box center [55, 103] width 74 height 17
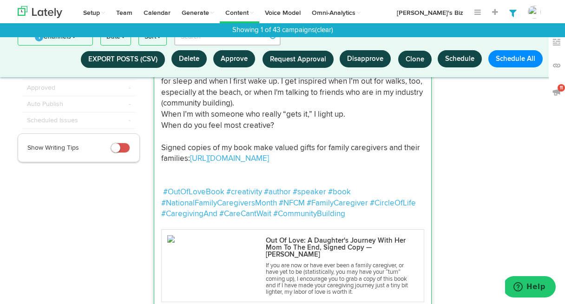
scroll to position [101, 0]
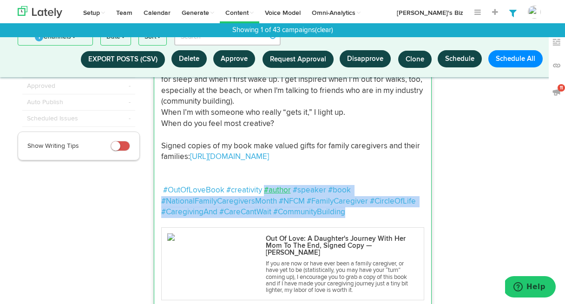
drag, startPoint x: 362, startPoint y: 212, endPoint x: 264, endPoint y: 192, distance: 100.0
click at [264, 192] on p "I feel most creative at all different times, especially when I’m winding down f…" at bounding box center [292, 140] width 263 height 155
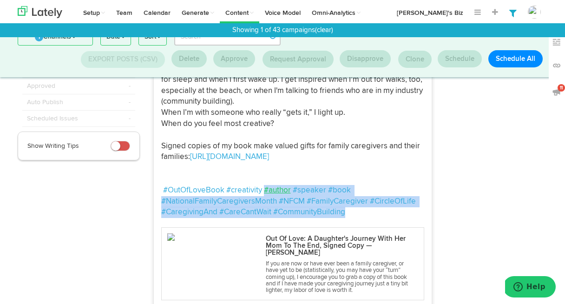
copy p "#author #speaker #book #NationalFamilyCaregiversMonth #NFCM #FamilyCaregiver #C…"
